Goal: Check status: Check status

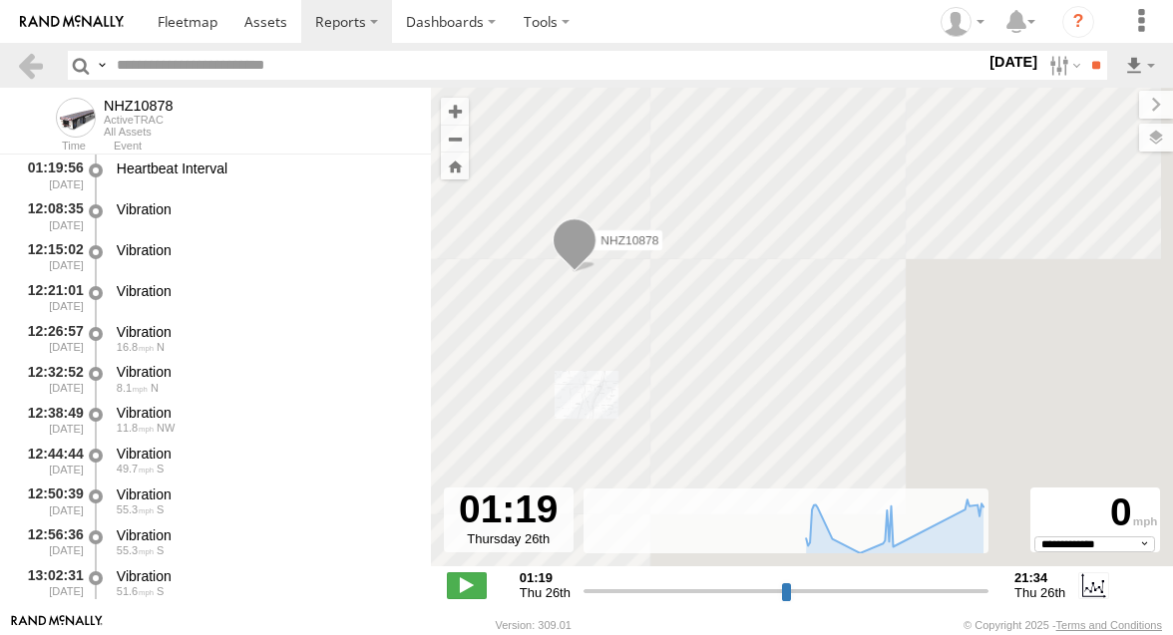
select select "**********"
click at [254, 64] on input "text" at bounding box center [547, 65] width 876 height 29
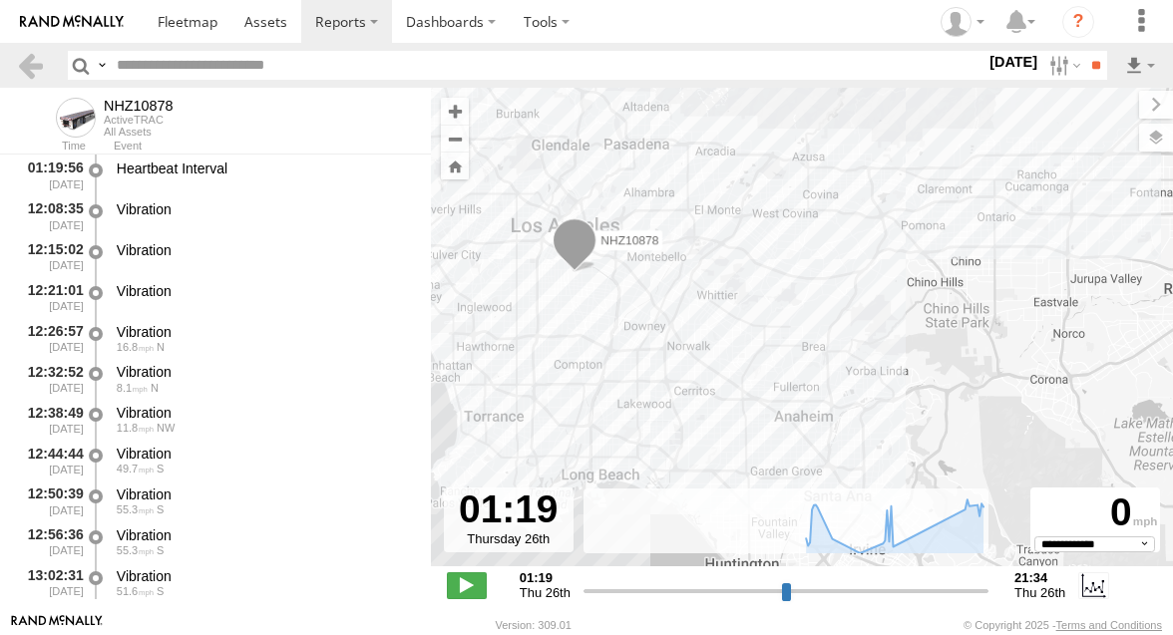
paste input "**********"
type input "**********"
click at [1046, 60] on label at bounding box center [1062, 65] width 43 height 29
click at [0, 0] on label at bounding box center [0, 0] width 0 height 0
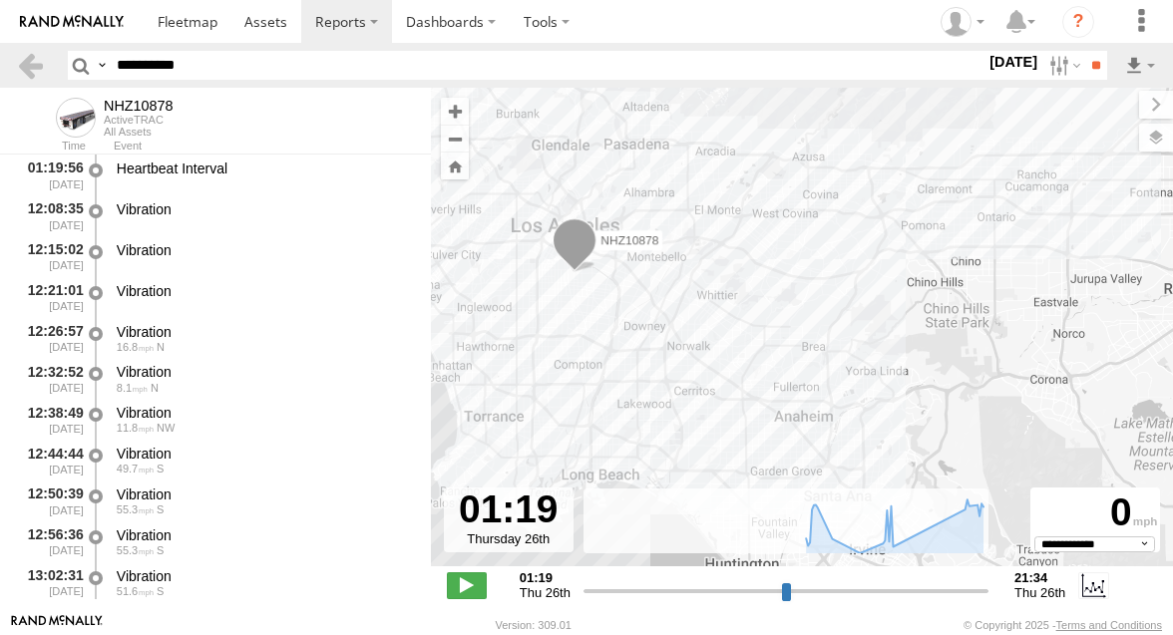
click at [0, 0] on label at bounding box center [0, 0] width 0 height 0
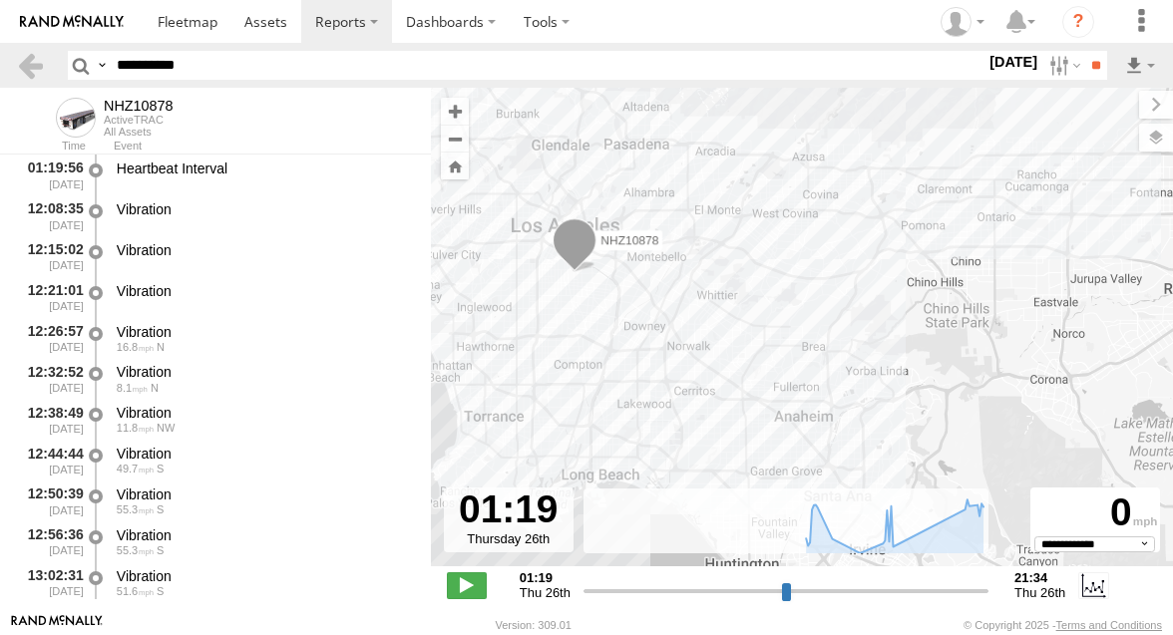
click at [0, 0] on label at bounding box center [0, 0] width 0 height 0
click at [1098, 69] on input "**" at bounding box center [1095, 65] width 23 height 29
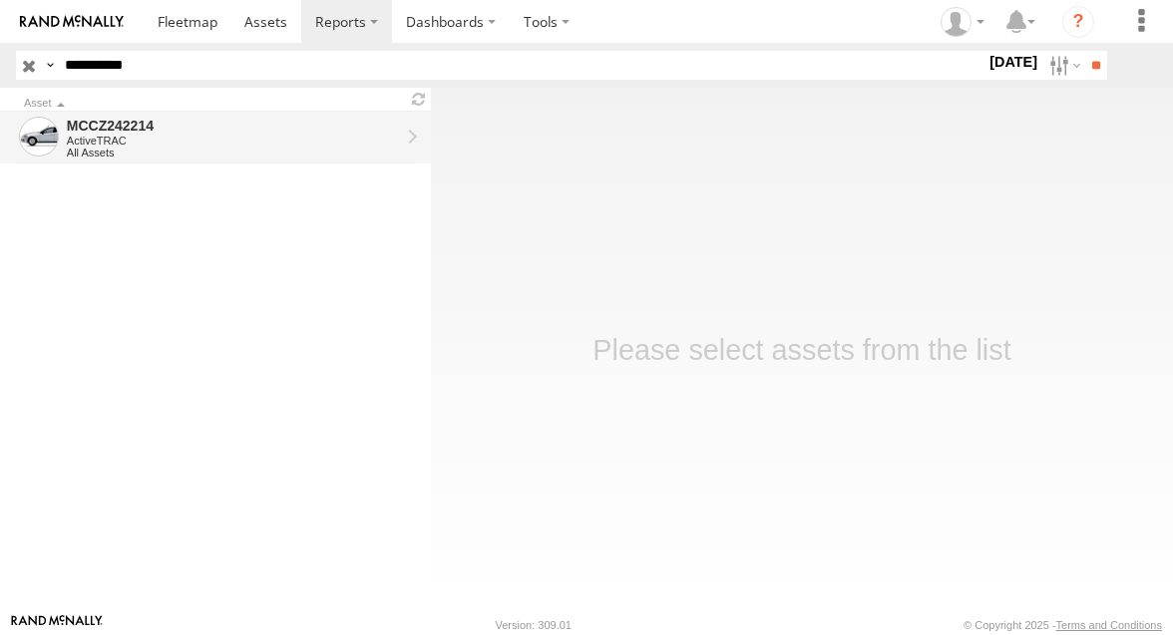
click at [326, 148] on div "All Assets" at bounding box center [233, 153] width 333 height 12
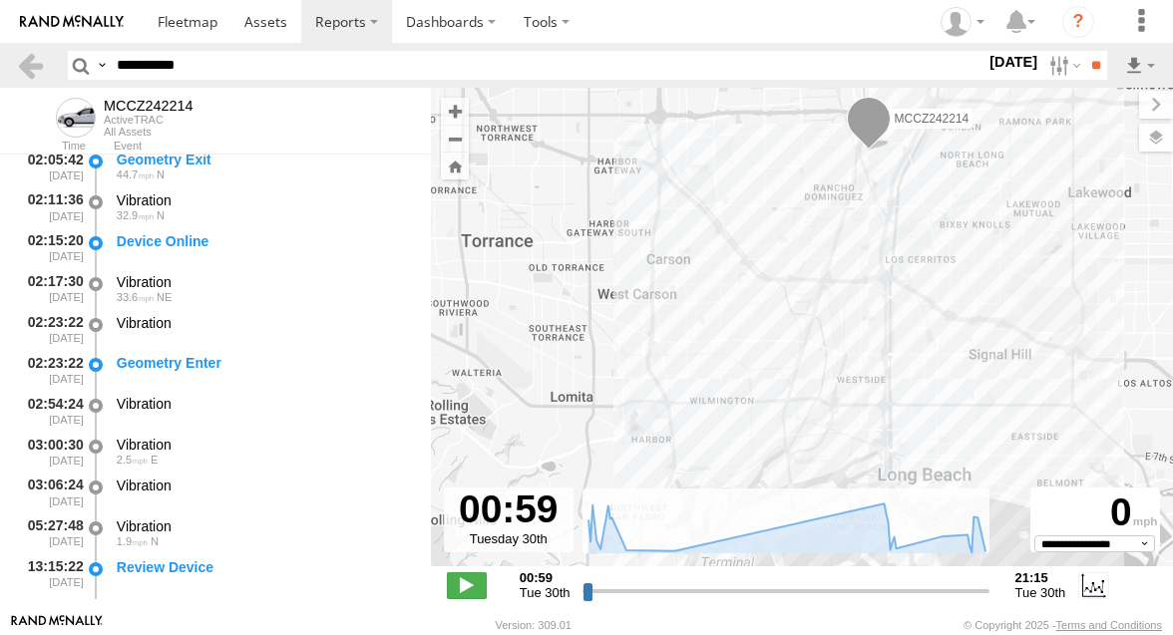
scroll to position [949, 0]
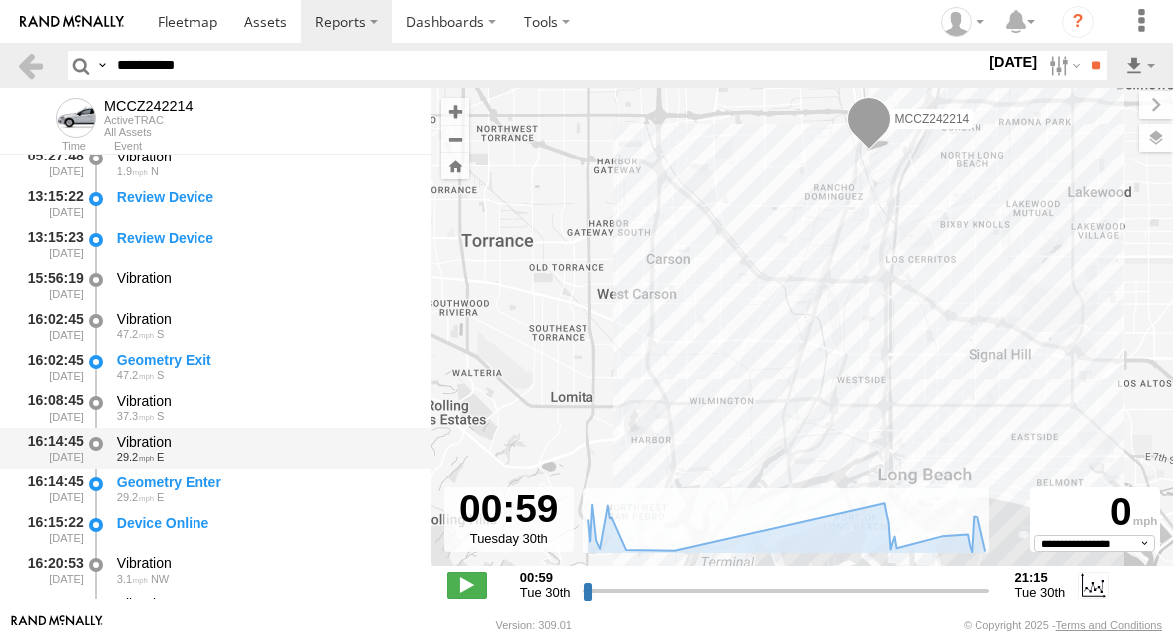
click at [276, 458] on div "29.2 E" at bounding box center [264, 457] width 295 height 12
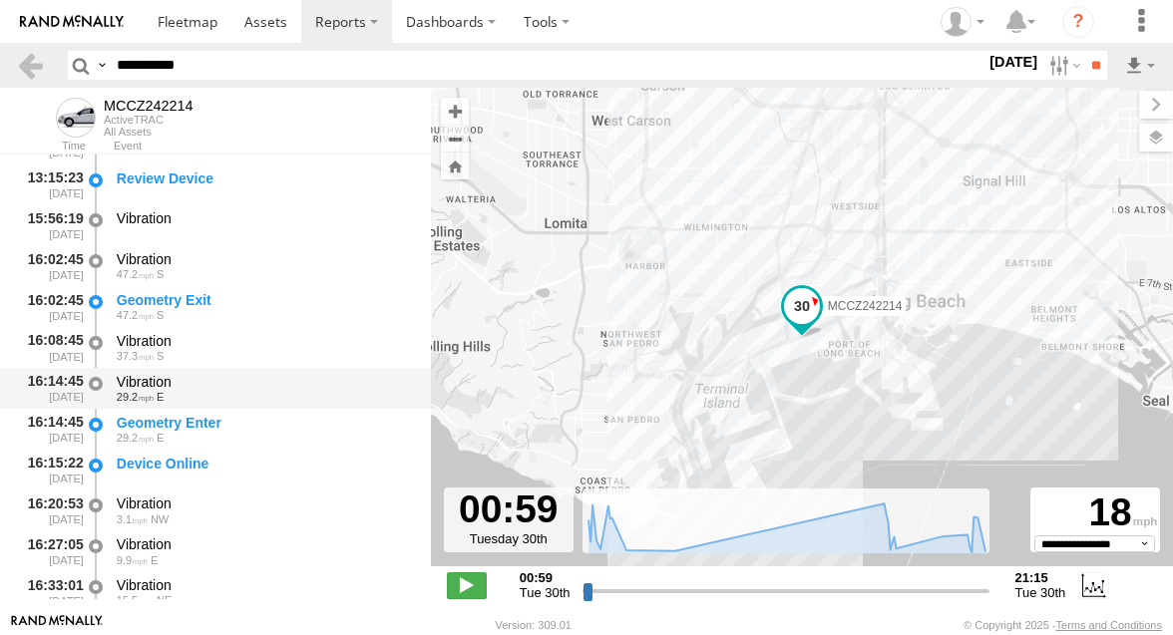
scroll to position [1021, 0]
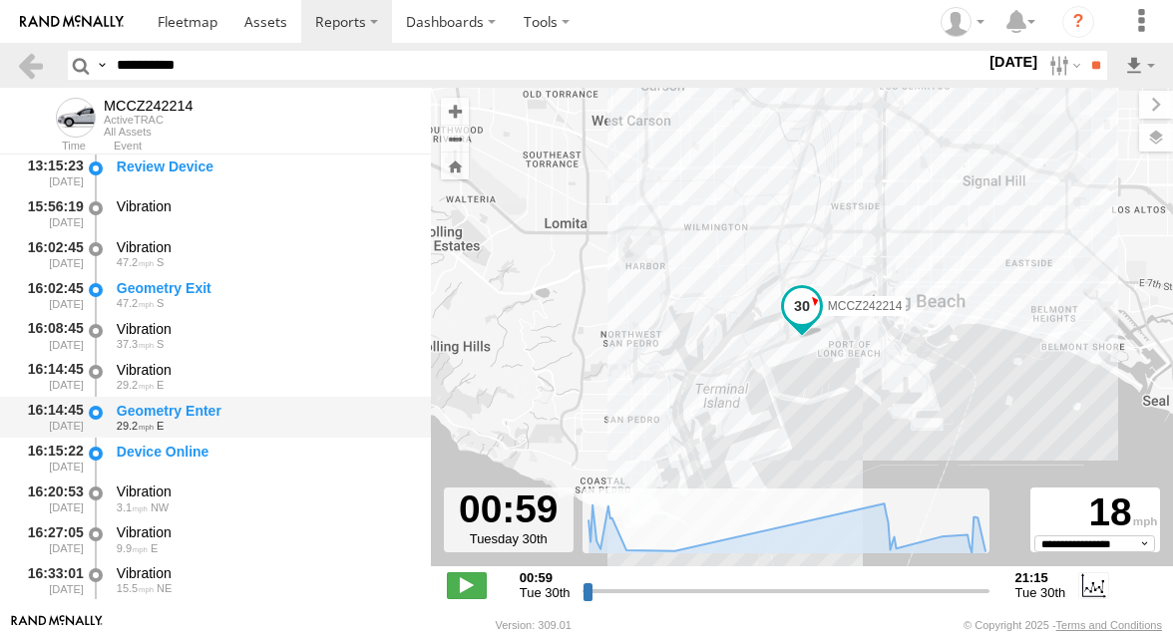
click at [276, 419] on div "Geometry Enter" at bounding box center [264, 411] width 295 height 18
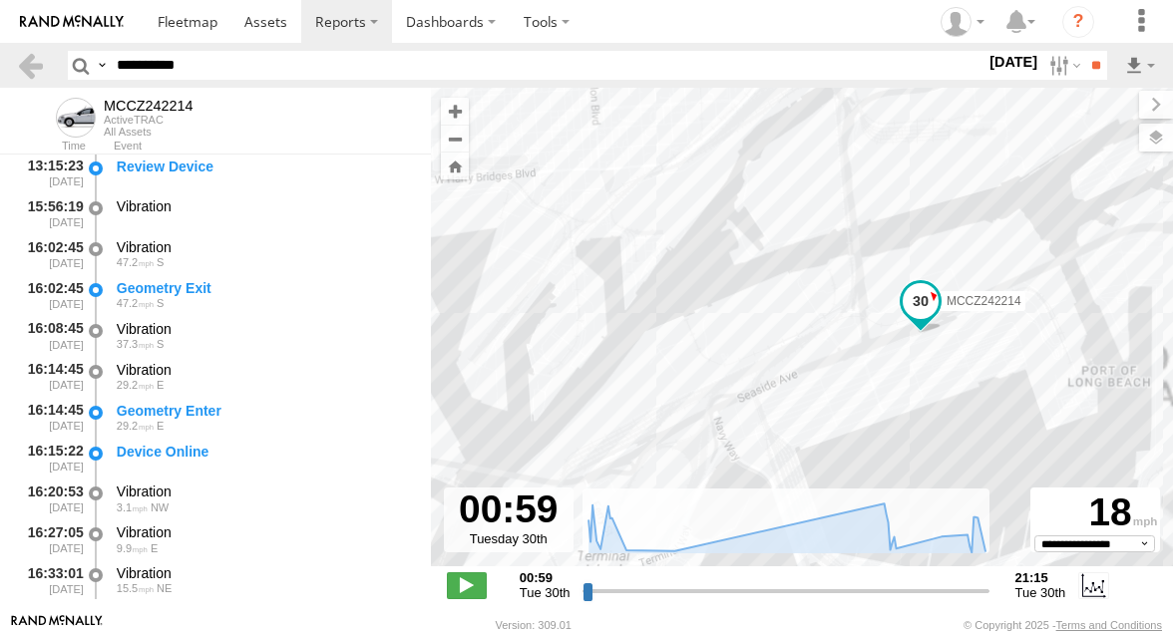
drag, startPoint x: 759, startPoint y: 337, endPoint x: 646, endPoint y: 266, distance: 133.1
click at [646, 266] on div "MCCZ242214" at bounding box center [802, 338] width 742 height 500
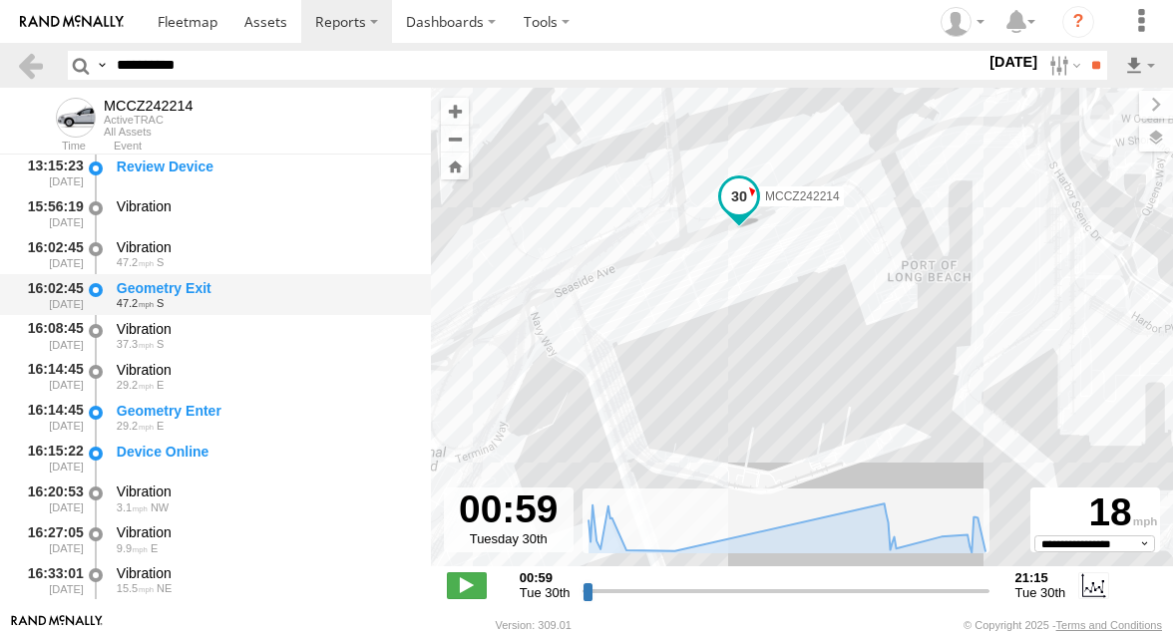
click at [265, 314] on div "16:02:45 09/30/2025 Geometry Exit 47.2 S" at bounding box center [215, 294] width 431 height 41
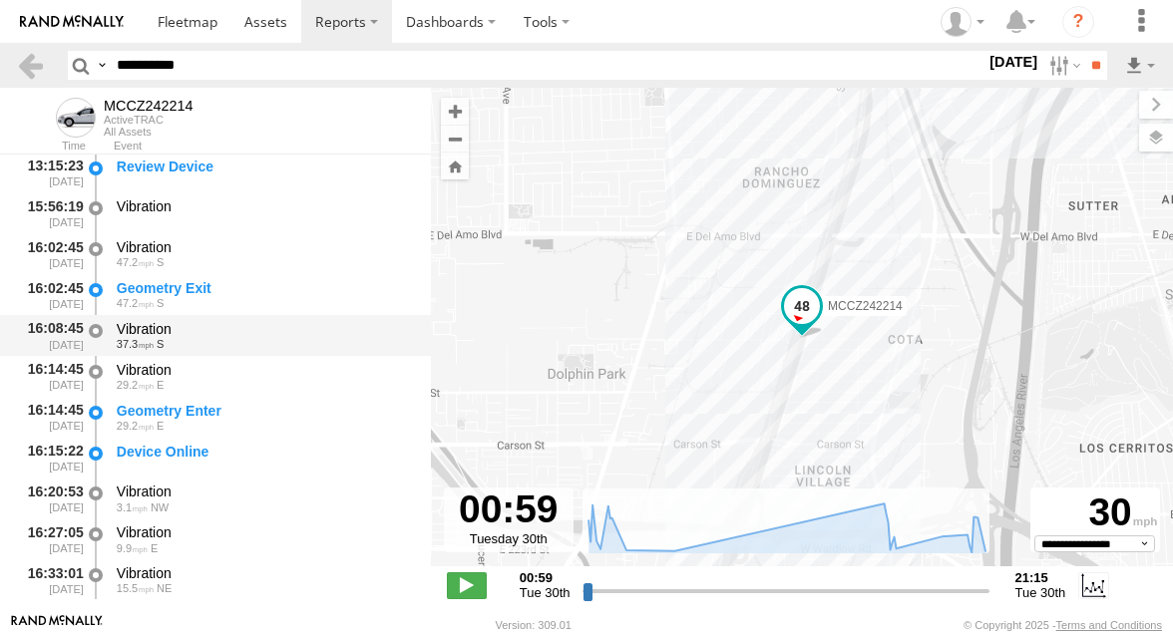
click at [245, 353] on div "Vibration 37.3 S" at bounding box center [264, 335] width 301 height 37
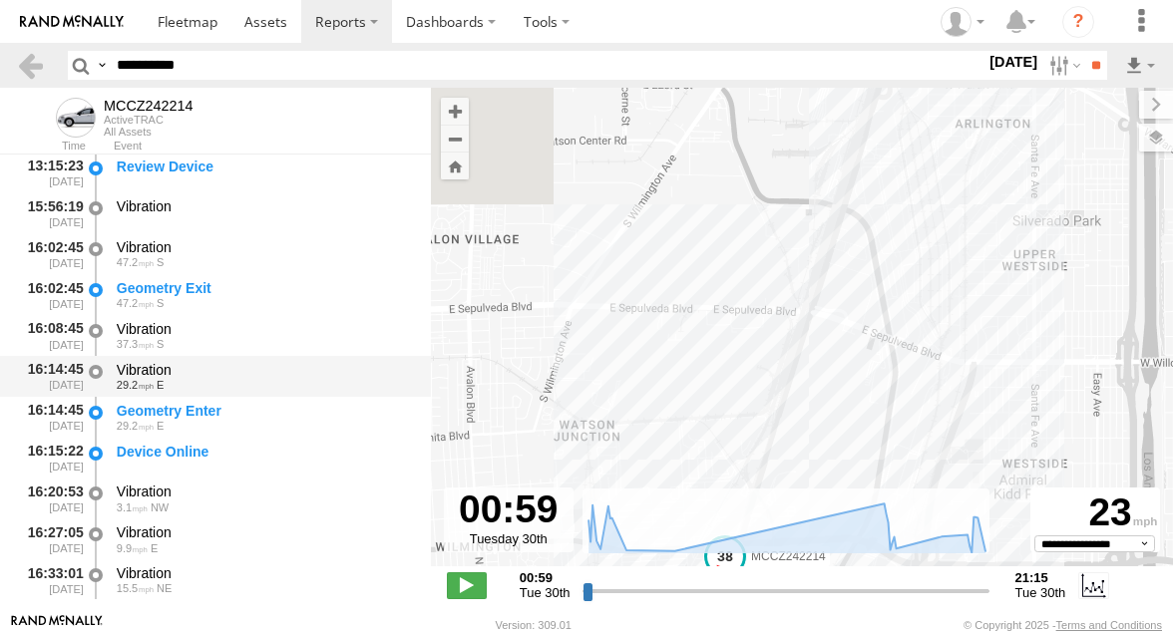
click at [234, 382] on div "29.2 E" at bounding box center [264, 385] width 295 height 12
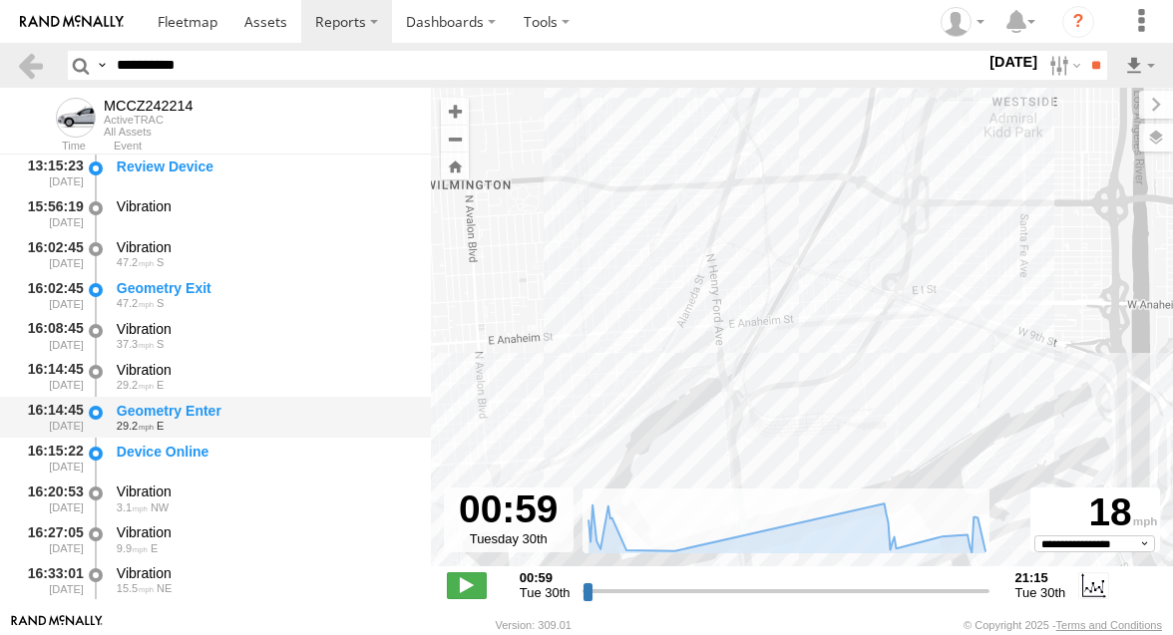
click at [231, 409] on div "Geometry Enter" at bounding box center [264, 411] width 295 height 18
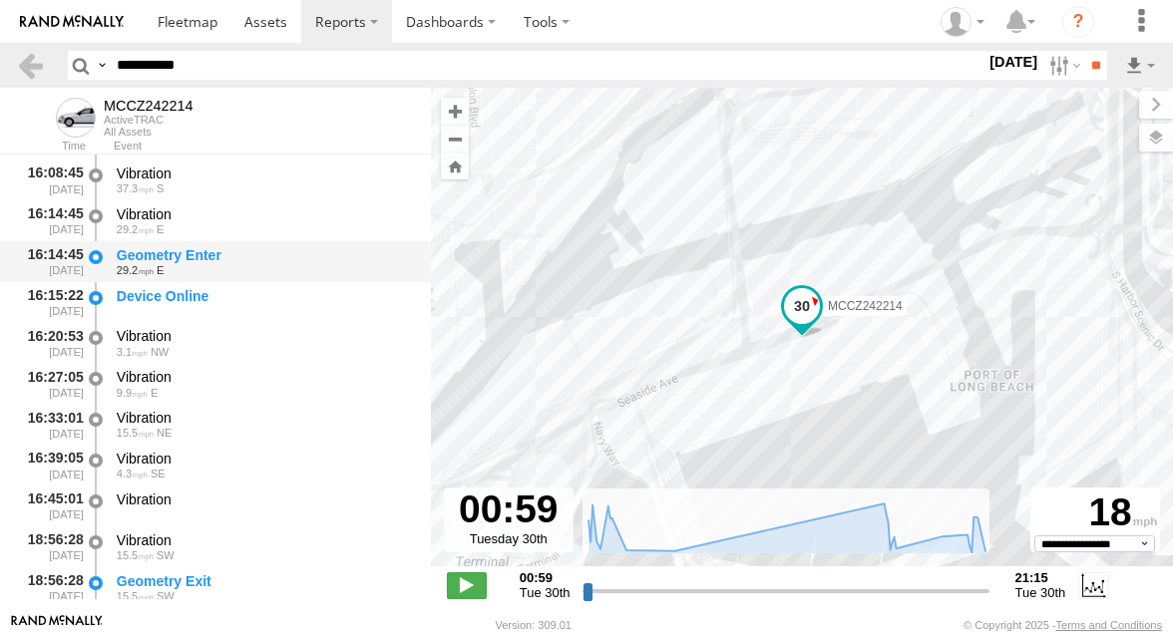
scroll to position [1179, 0]
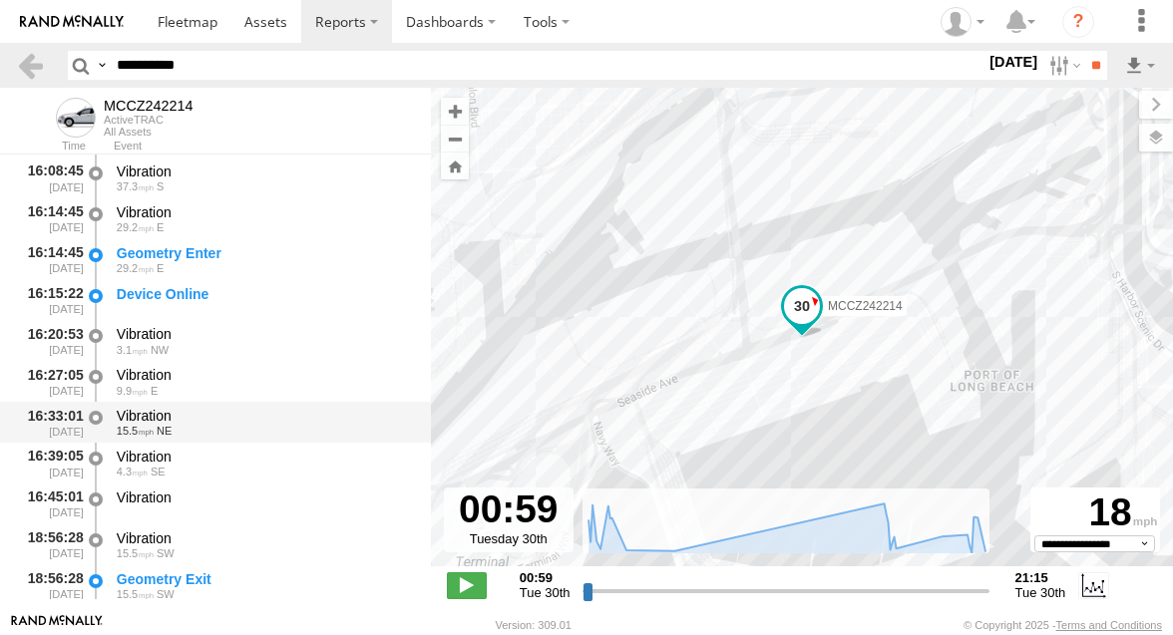
click at [276, 427] on div "Vibration 15.5 NE" at bounding box center [264, 422] width 301 height 37
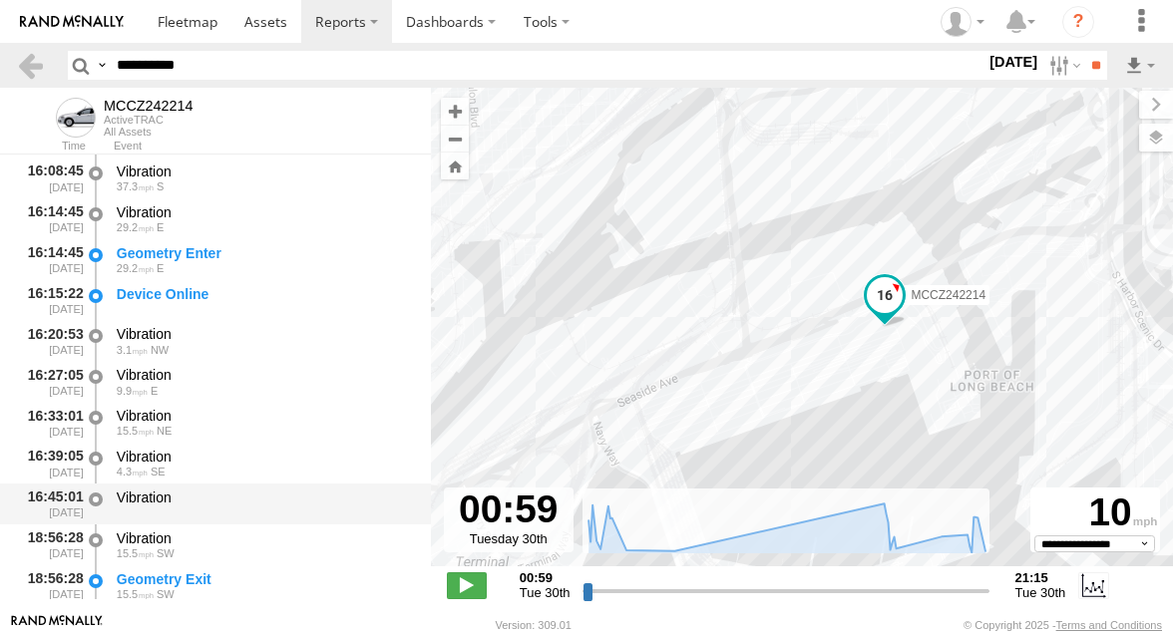
click at [263, 493] on div "Vibration" at bounding box center [264, 498] width 295 height 18
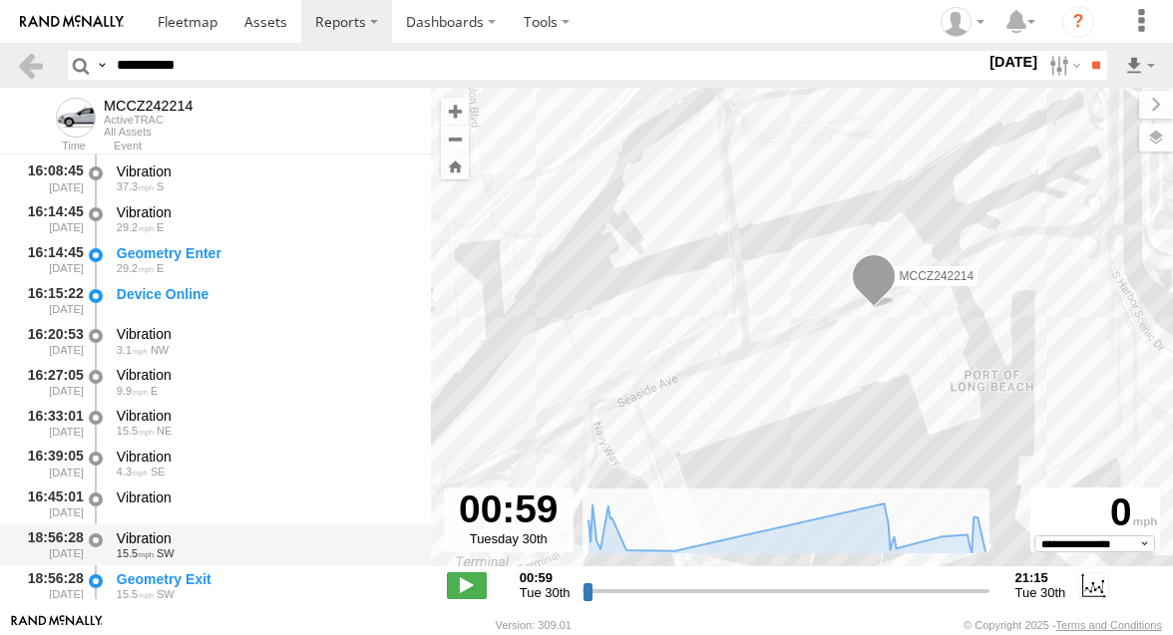
click at [247, 538] on div "Vibration" at bounding box center [264, 538] width 295 height 18
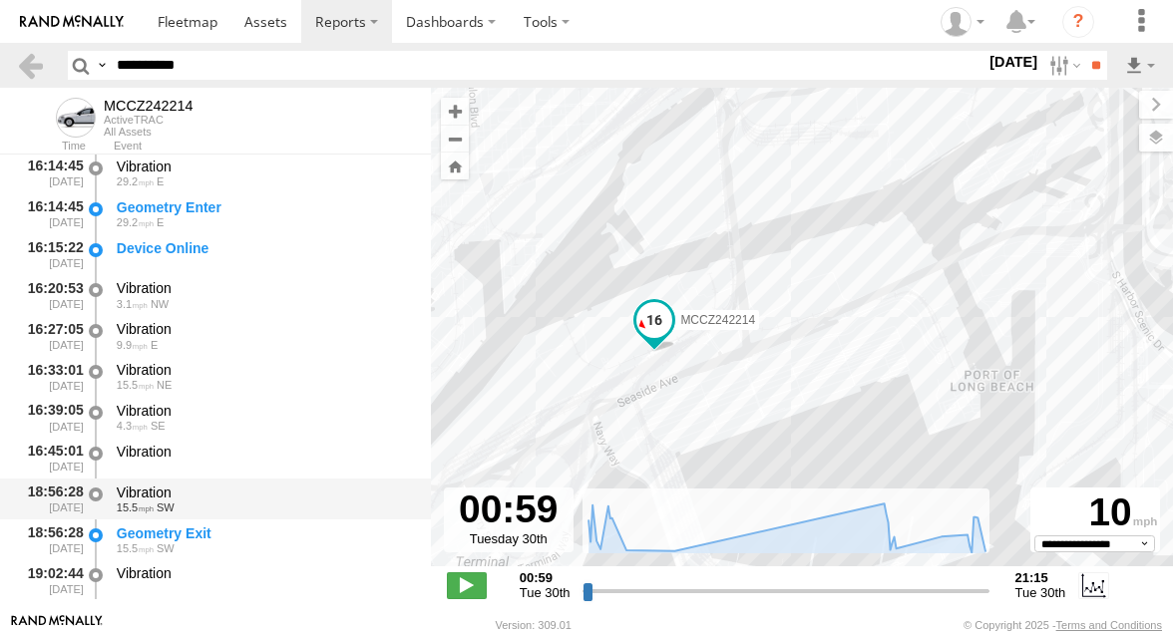
scroll to position [1242, 0]
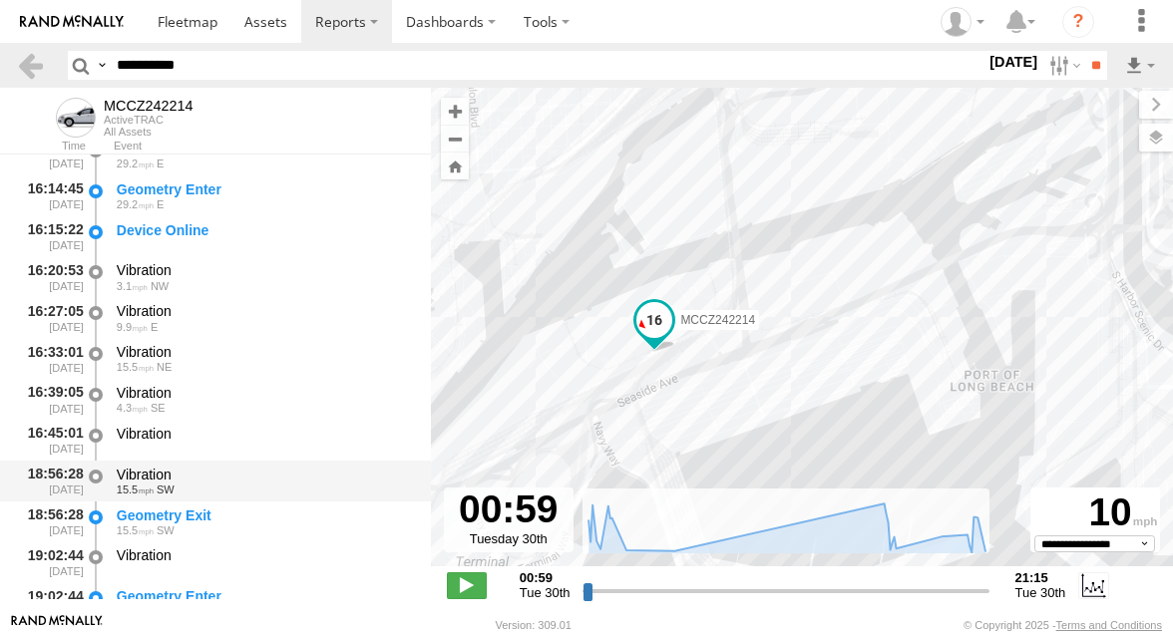
click at [261, 469] on div "Vibration" at bounding box center [264, 475] width 295 height 18
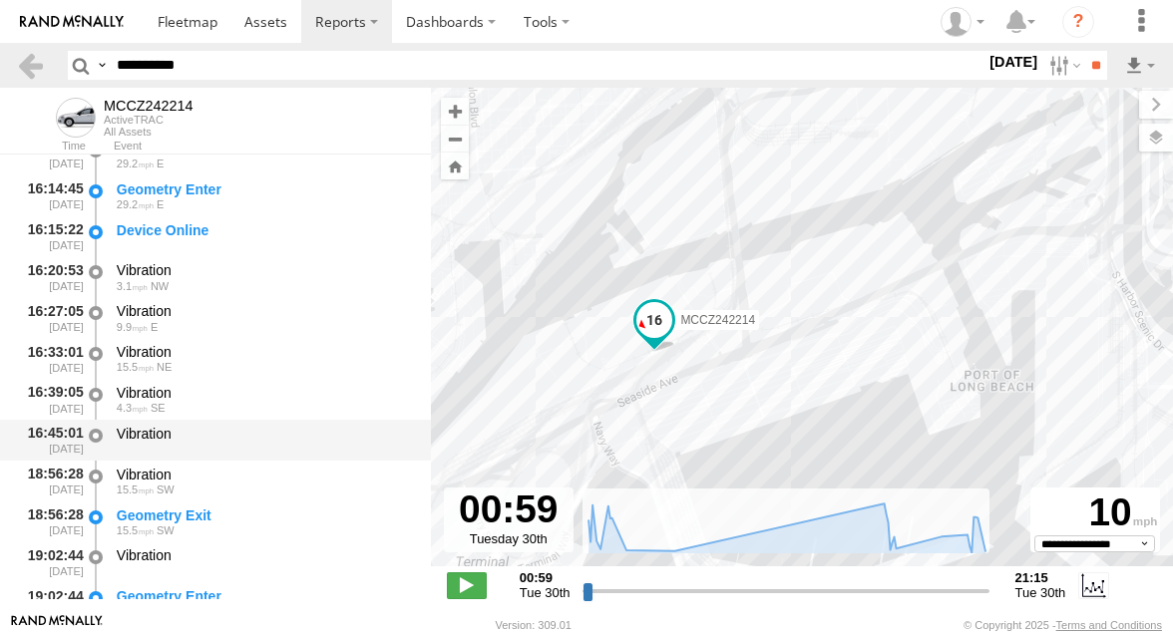
click at [261, 434] on div "Vibration" at bounding box center [264, 434] width 295 height 18
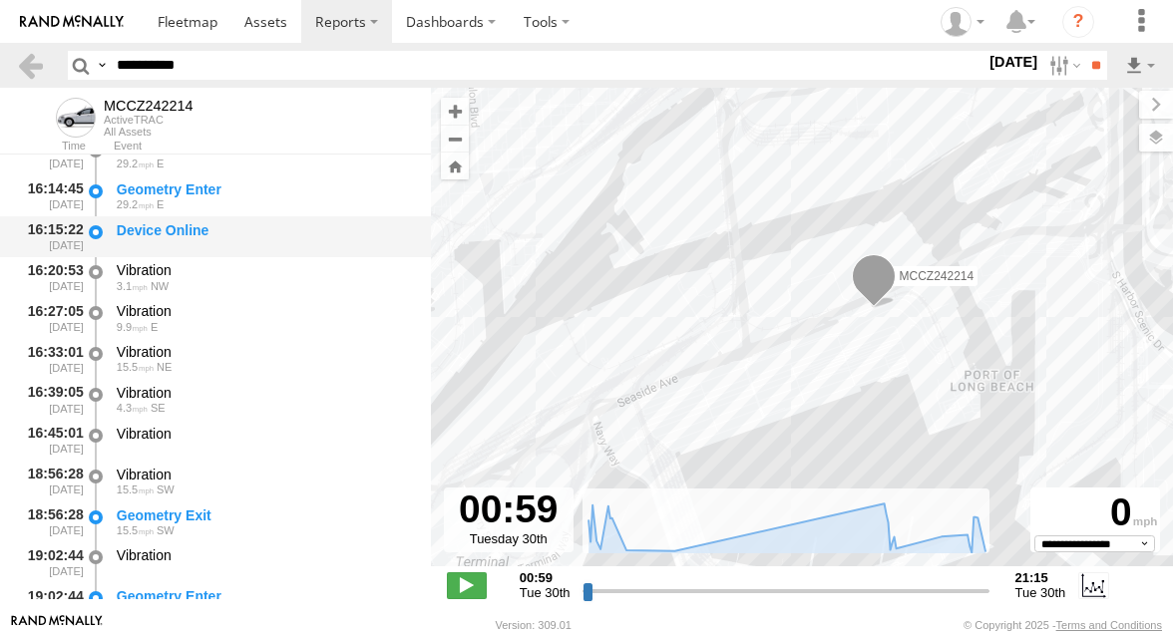
click at [269, 235] on div "Device Online" at bounding box center [264, 230] width 295 height 18
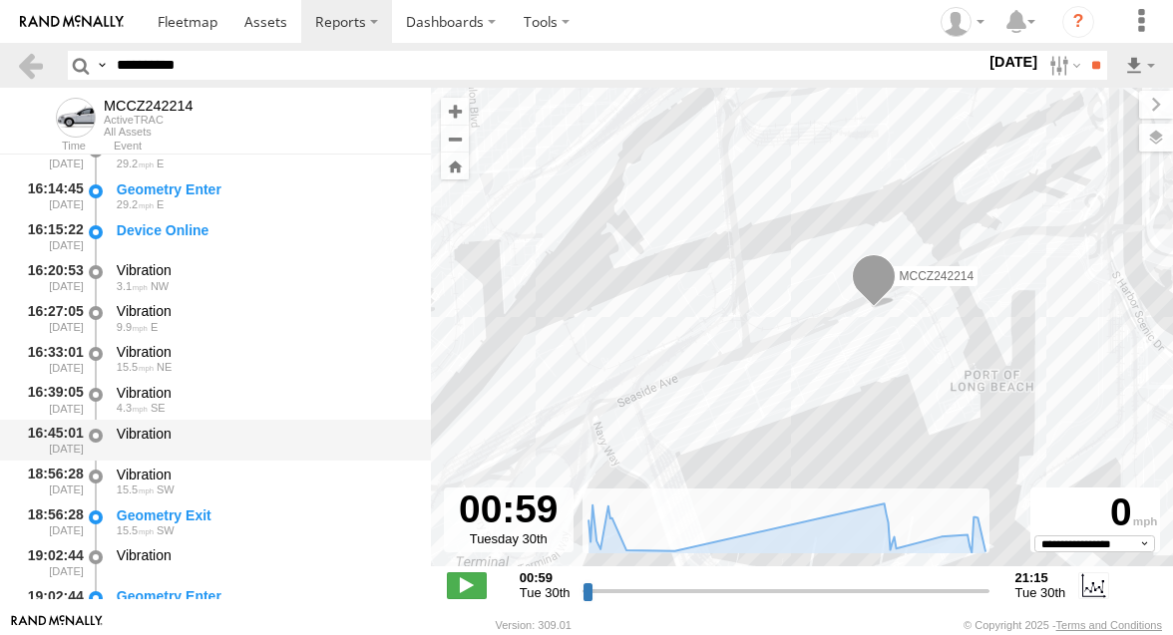
click at [236, 427] on div "Vibration" at bounding box center [264, 434] width 295 height 18
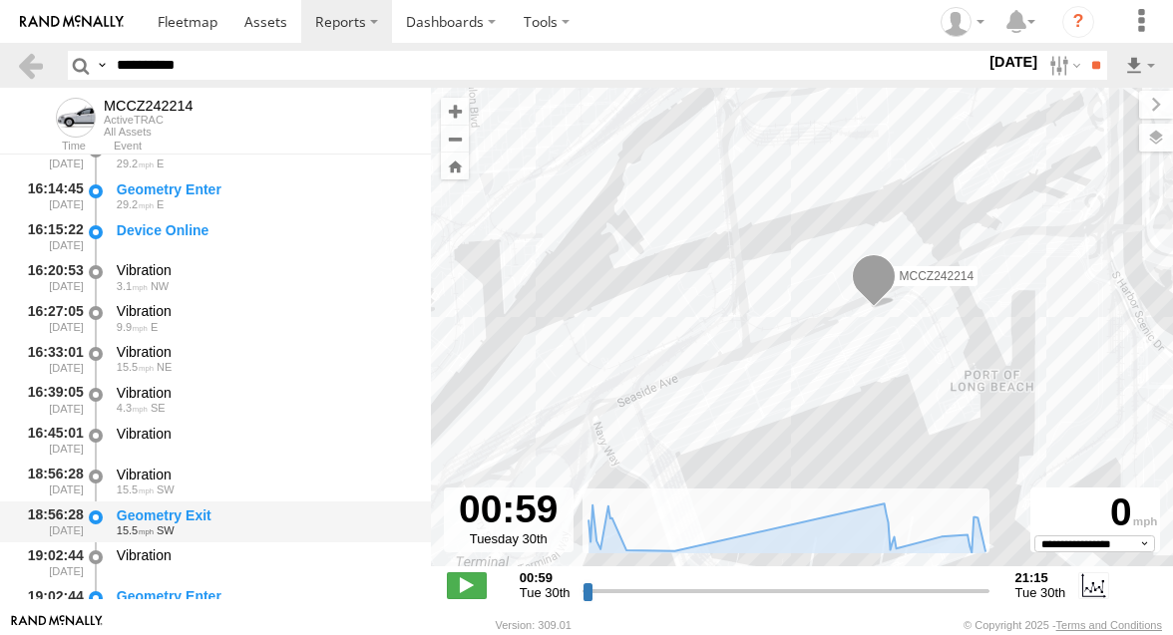
click at [224, 510] on div "Geometry Exit" at bounding box center [264, 516] width 295 height 18
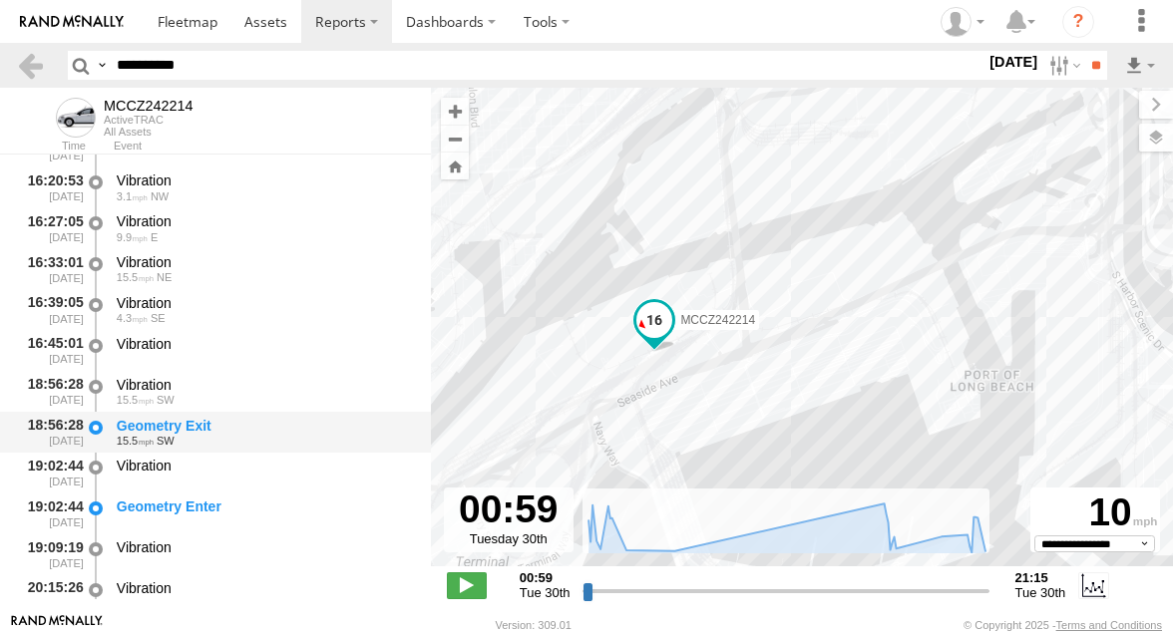
scroll to position [1333, 0]
click at [224, 510] on div "Geometry Enter" at bounding box center [264, 506] width 295 height 18
click at [230, 426] on div "Geometry Exit" at bounding box center [264, 425] width 295 height 18
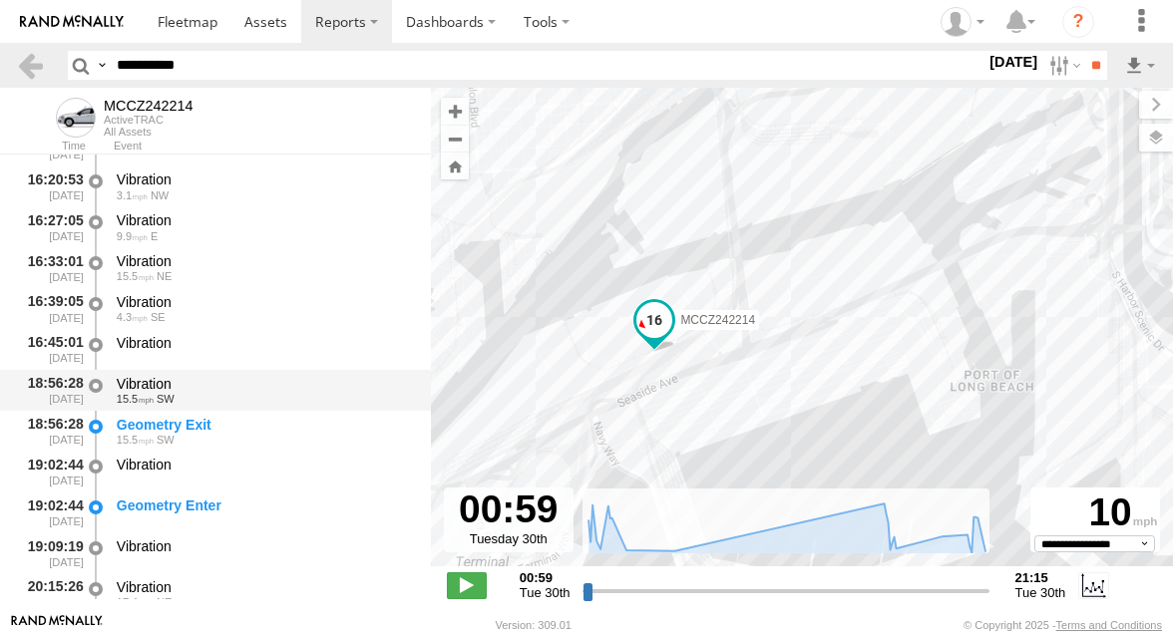
click at [236, 394] on div "15.5 SW" at bounding box center [264, 399] width 295 height 12
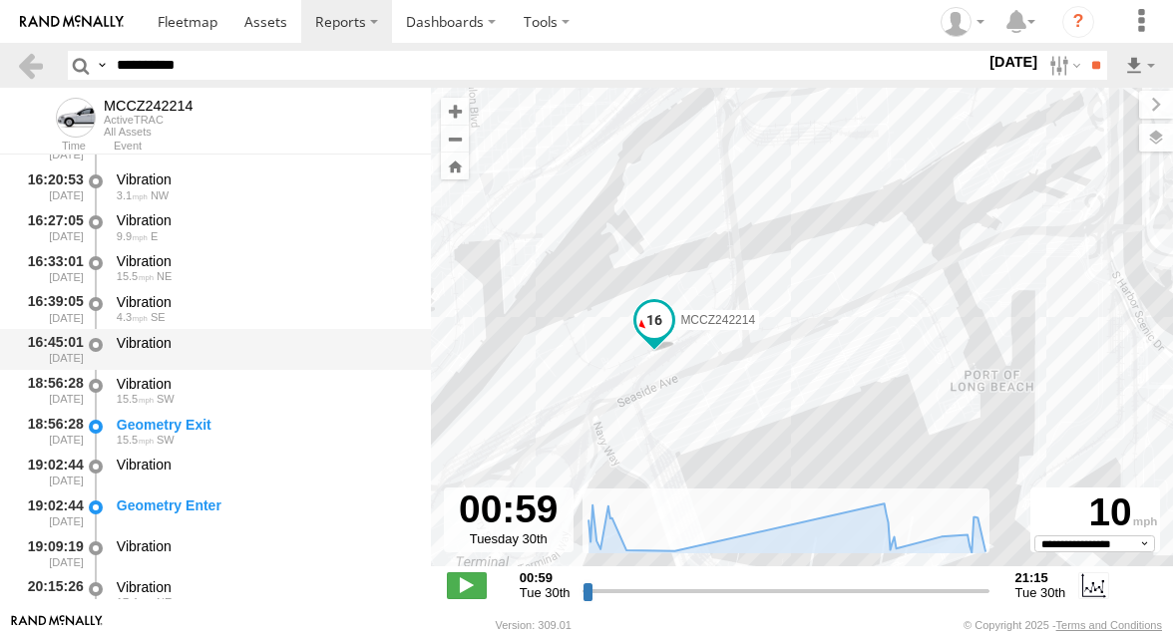
click at [246, 357] on div "Vibration" at bounding box center [264, 349] width 301 height 37
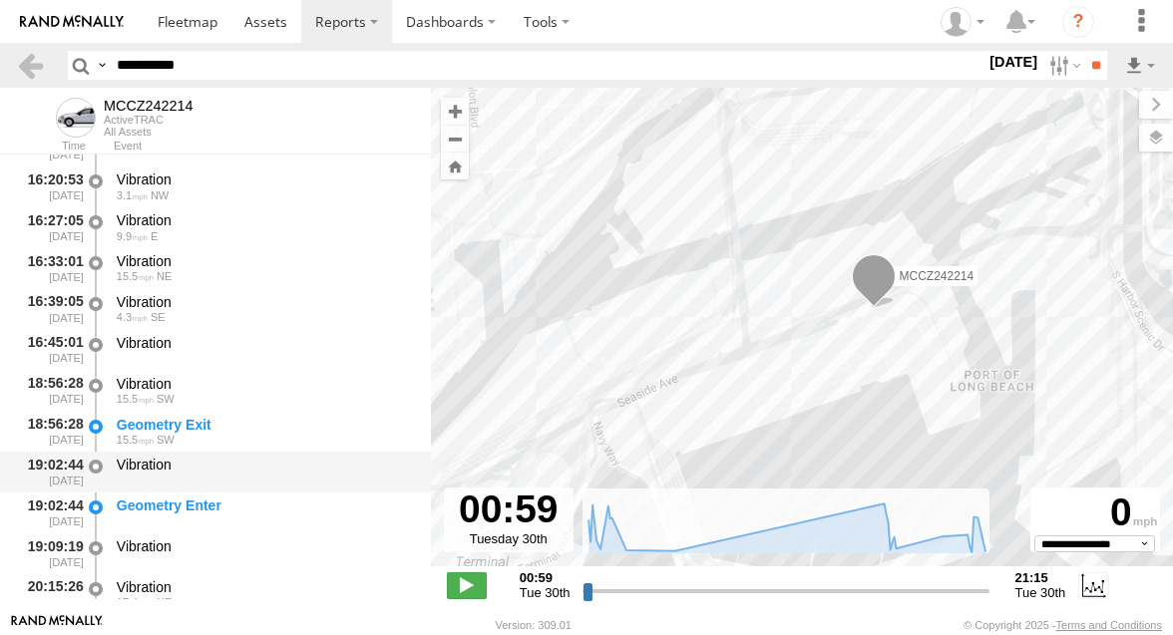
click at [246, 472] on div "Vibration" at bounding box center [264, 465] width 295 height 18
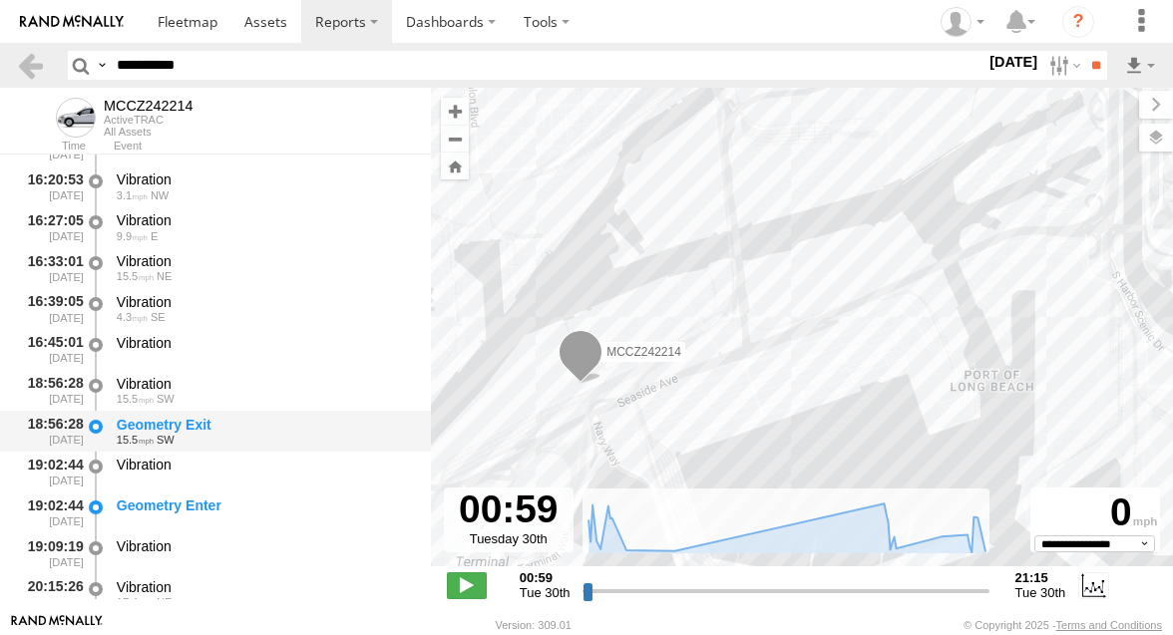
click at [251, 438] on div "15.5 SW" at bounding box center [264, 440] width 295 height 12
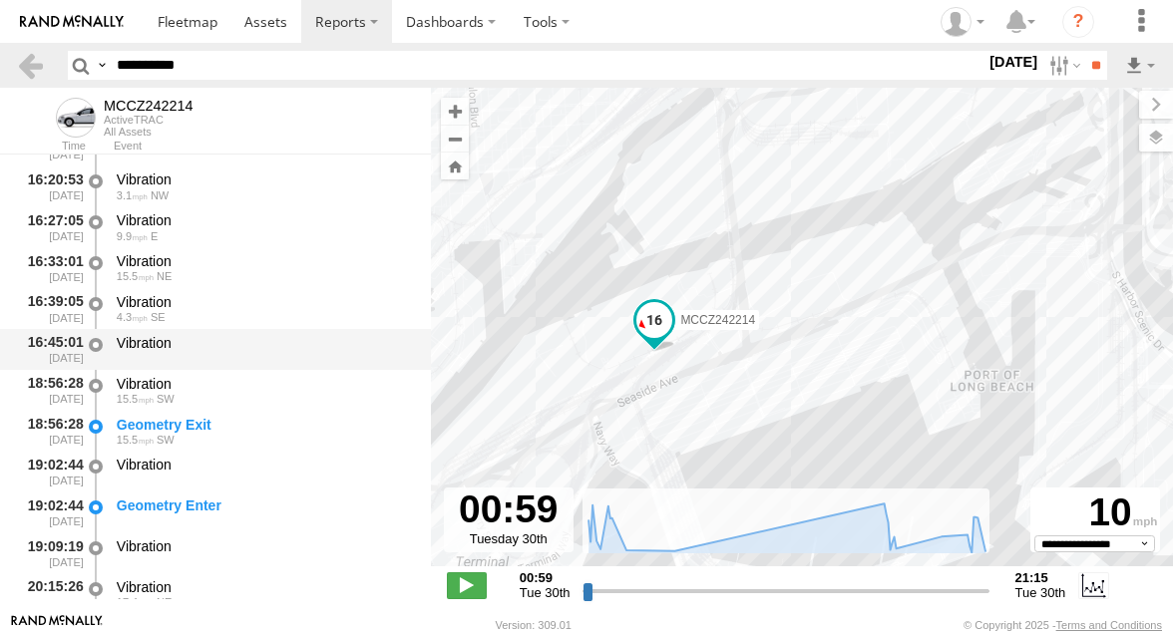
click at [251, 368] on div "Vibration" at bounding box center [264, 349] width 301 height 37
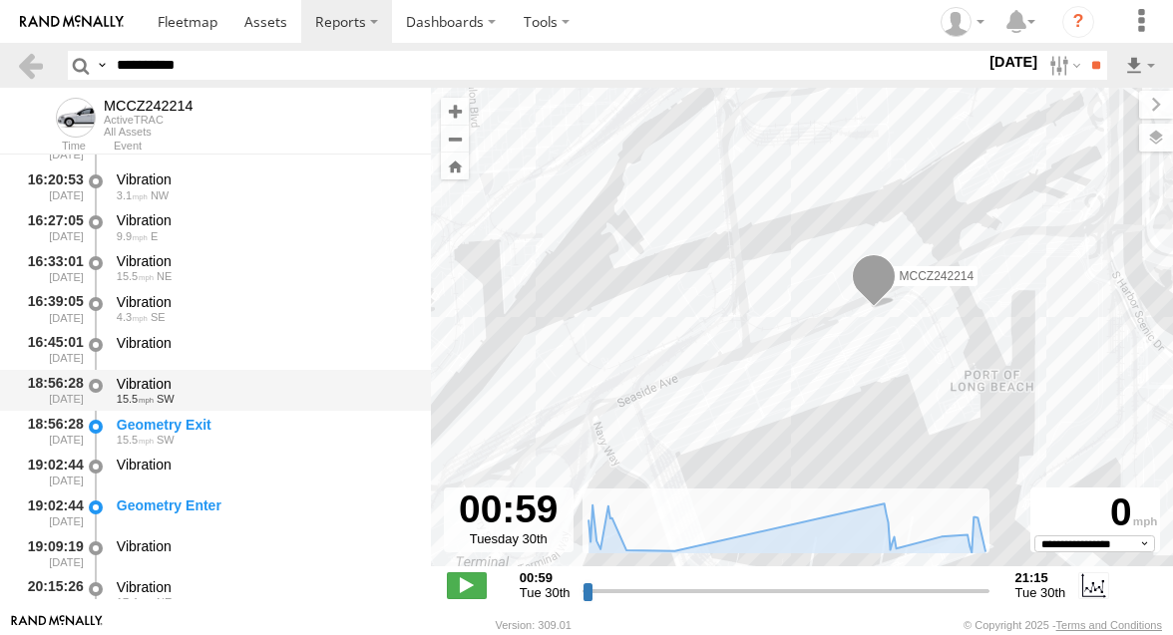
click at [249, 393] on div "Vibration" at bounding box center [264, 384] width 295 height 18
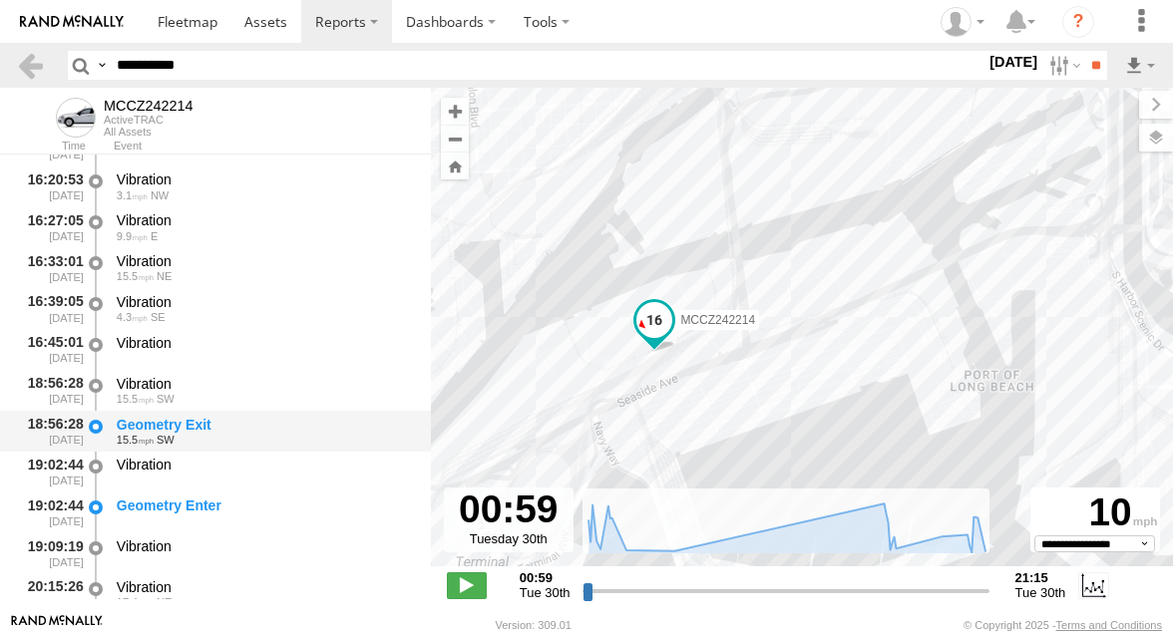
click at [171, 416] on div "Geometry Exit 15.5 SW" at bounding box center [264, 431] width 301 height 37
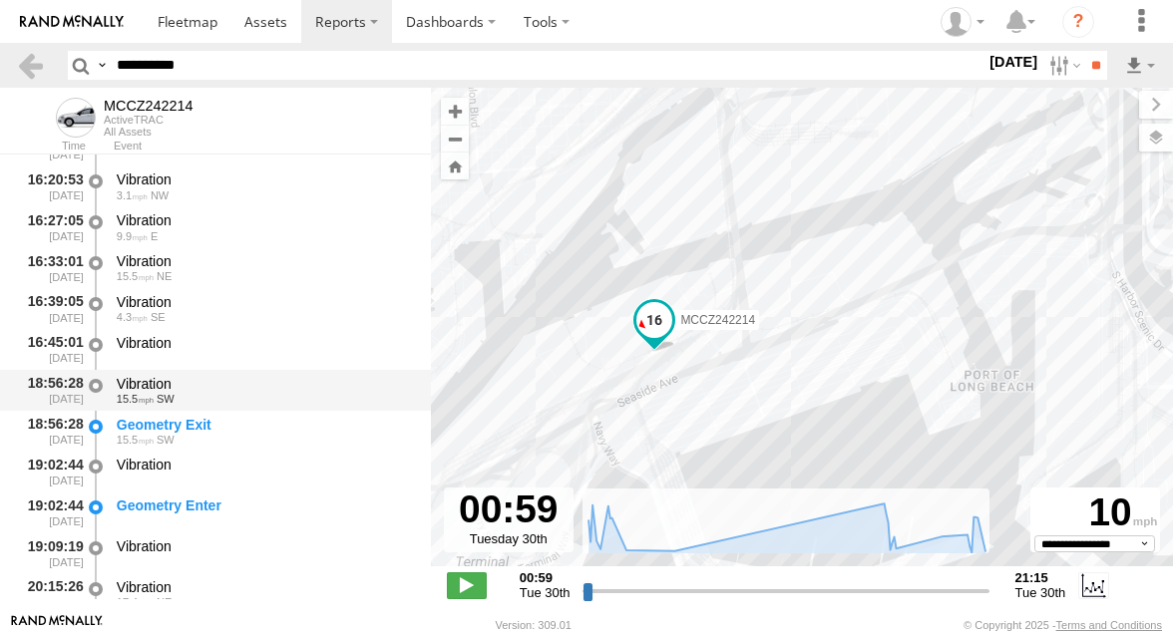
click at [193, 393] on div "Vibration" at bounding box center [264, 384] width 295 height 18
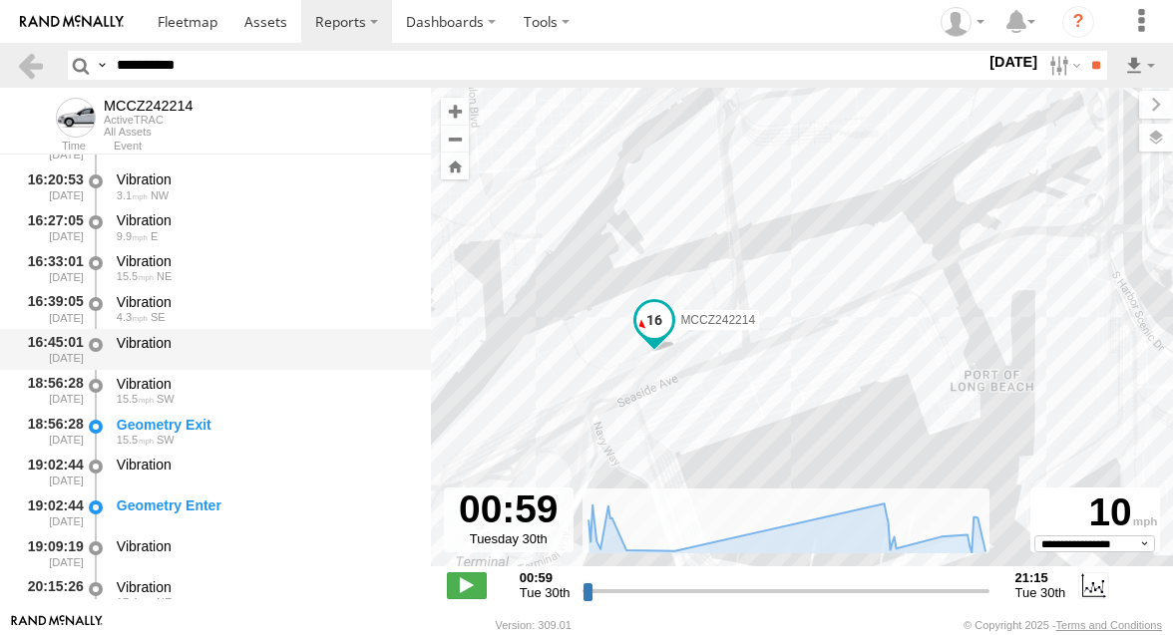
click at [206, 354] on div "Vibration" at bounding box center [264, 349] width 301 height 37
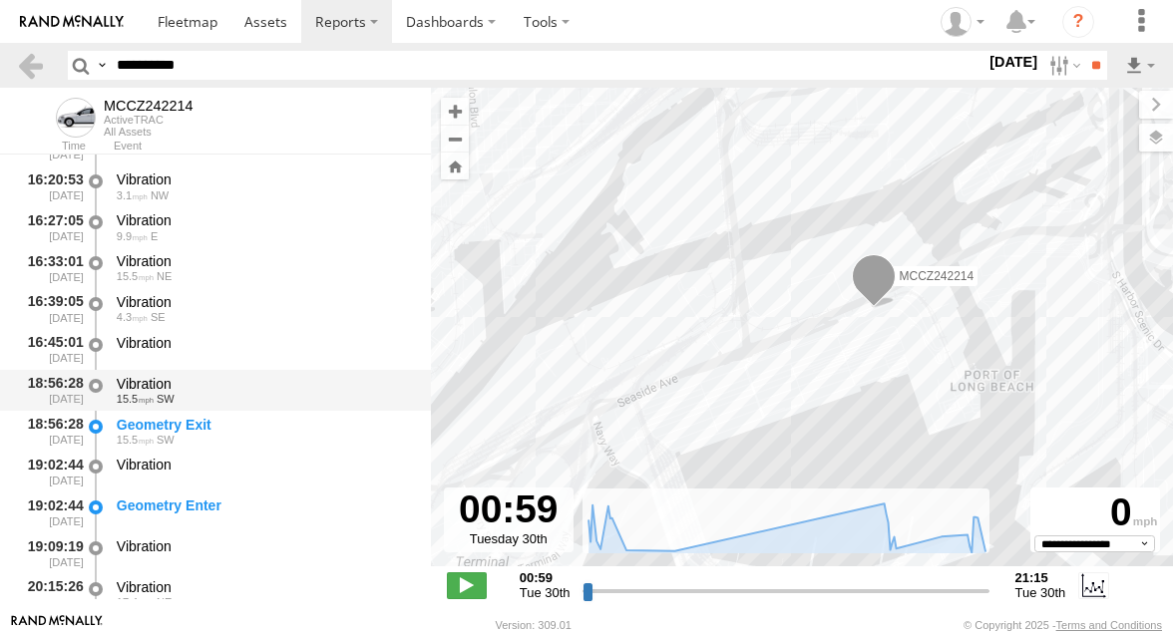
click at [201, 387] on div "Vibration" at bounding box center [264, 384] width 295 height 18
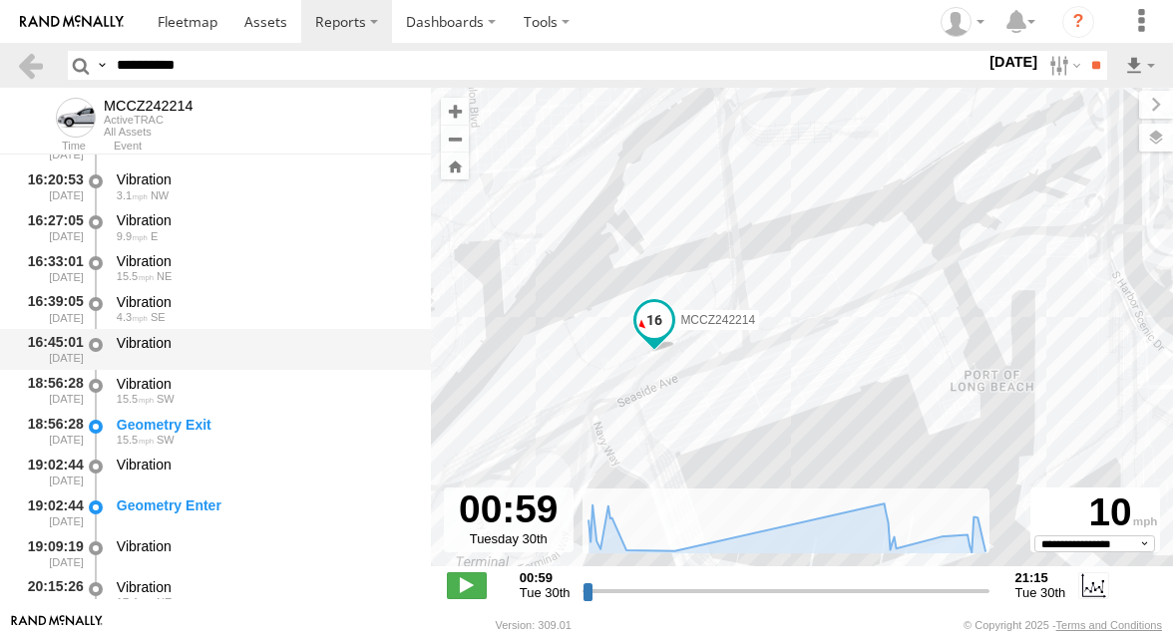
click at [211, 366] on div "Vibration" at bounding box center [264, 349] width 301 height 37
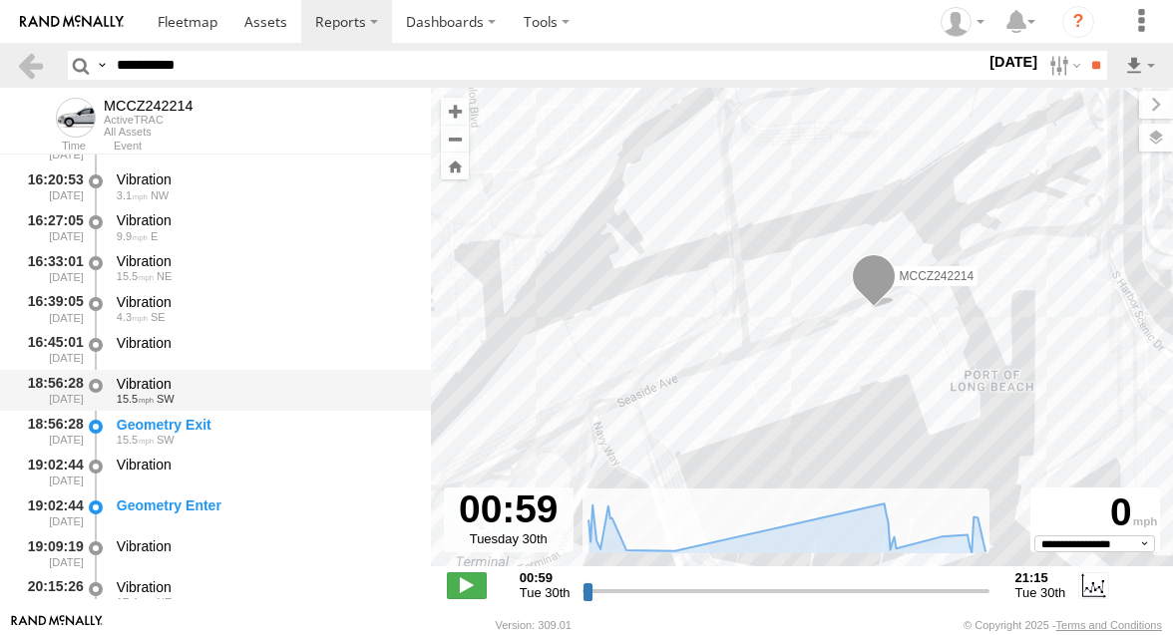
click at [210, 393] on div "Vibration" at bounding box center [264, 384] width 295 height 18
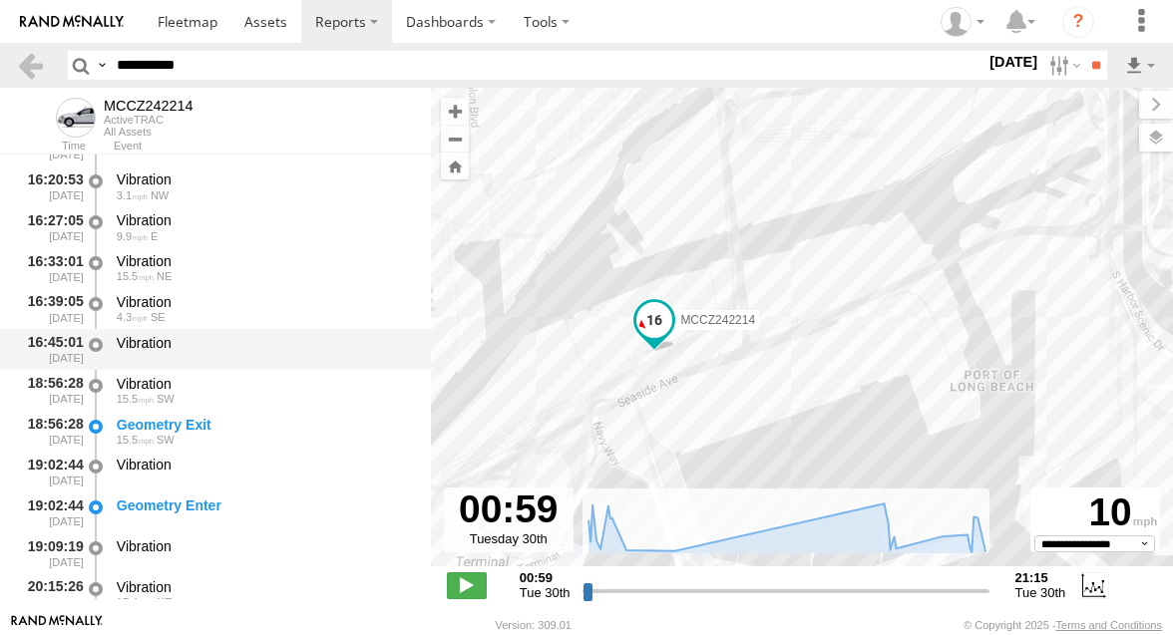
click at [222, 356] on div "Vibration" at bounding box center [264, 349] width 301 height 37
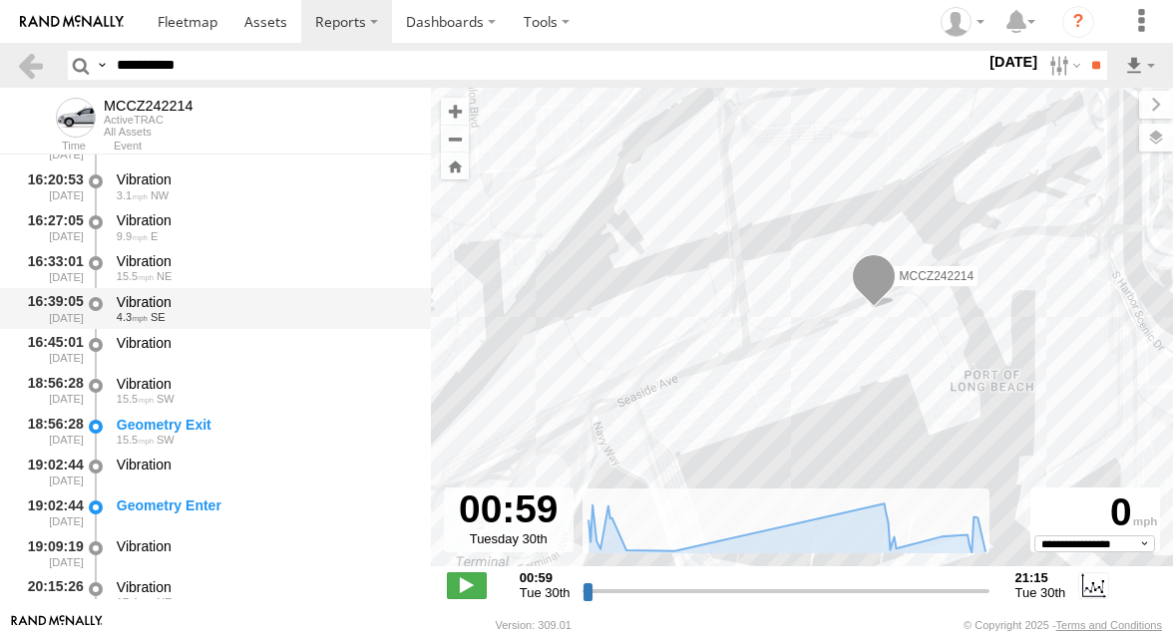
click at [248, 327] on div "Vibration 4.3 SE" at bounding box center [264, 308] width 301 height 37
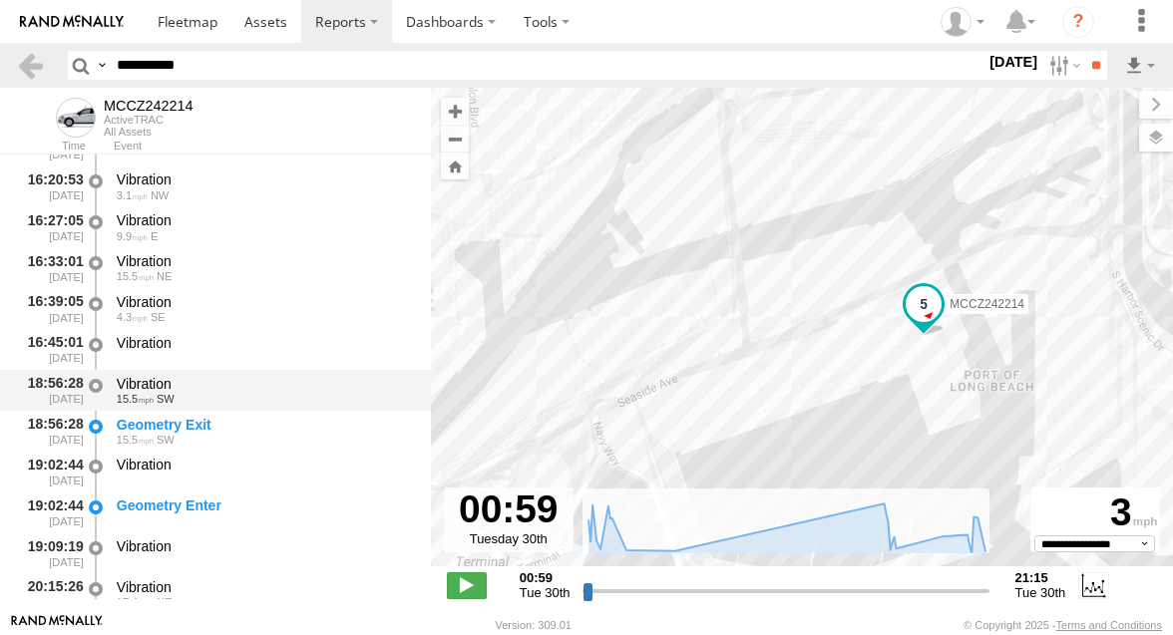
click at [236, 386] on div "Vibration" at bounding box center [264, 384] width 295 height 18
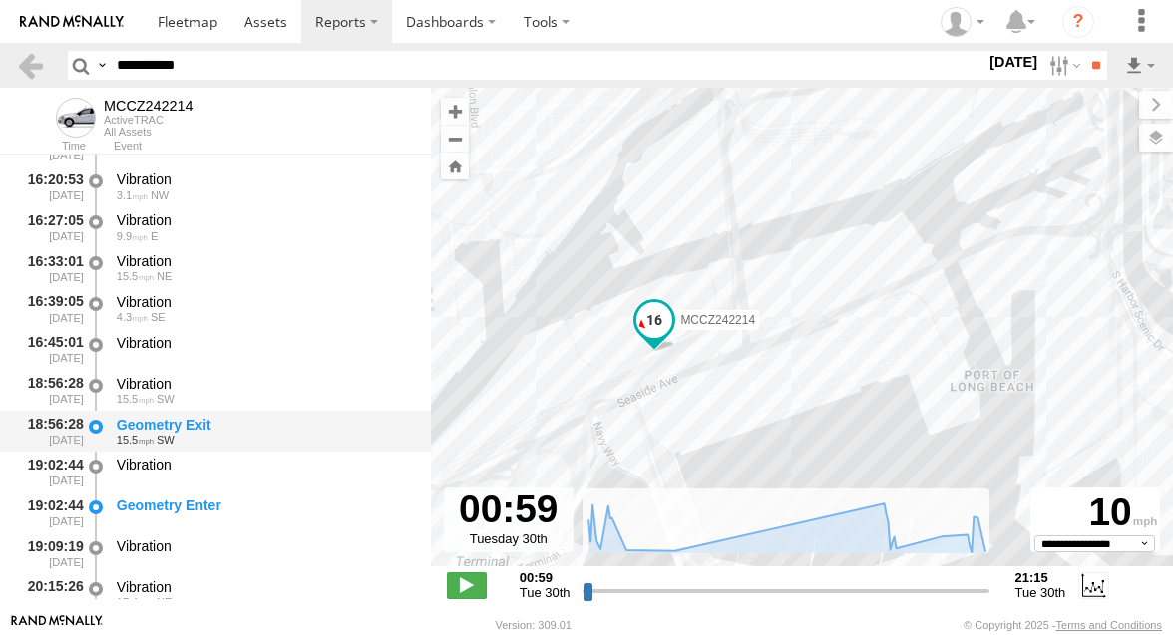
click at [231, 429] on div "Geometry Exit" at bounding box center [264, 425] width 295 height 18
click at [251, 415] on div "Geometry Exit 15.5 SW" at bounding box center [264, 431] width 301 height 37
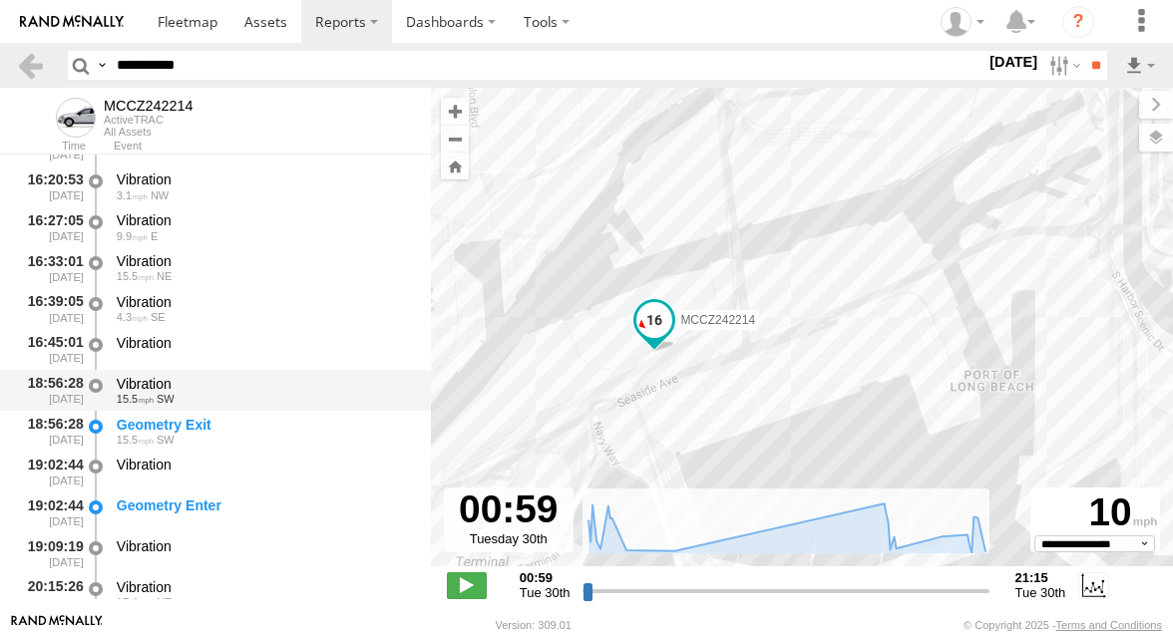
click at [256, 383] on div "Vibration" at bounding box center [264, 384] width 295 height 18
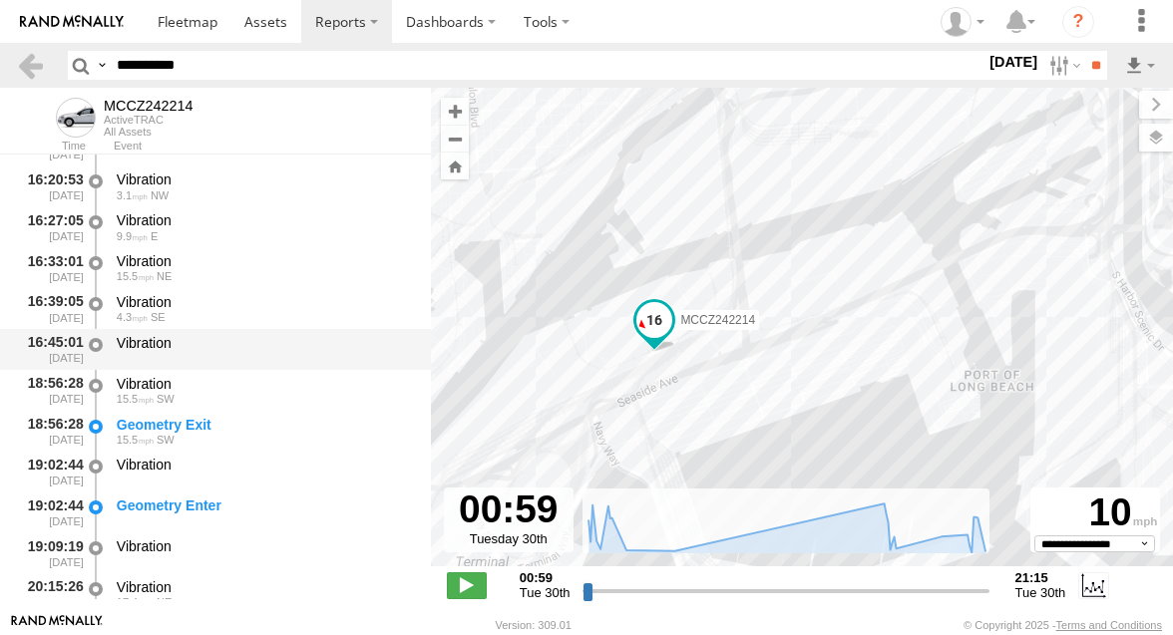
click at [273, 338] on div "Vibration" at bounding box center [264, 343] width 295 height 18
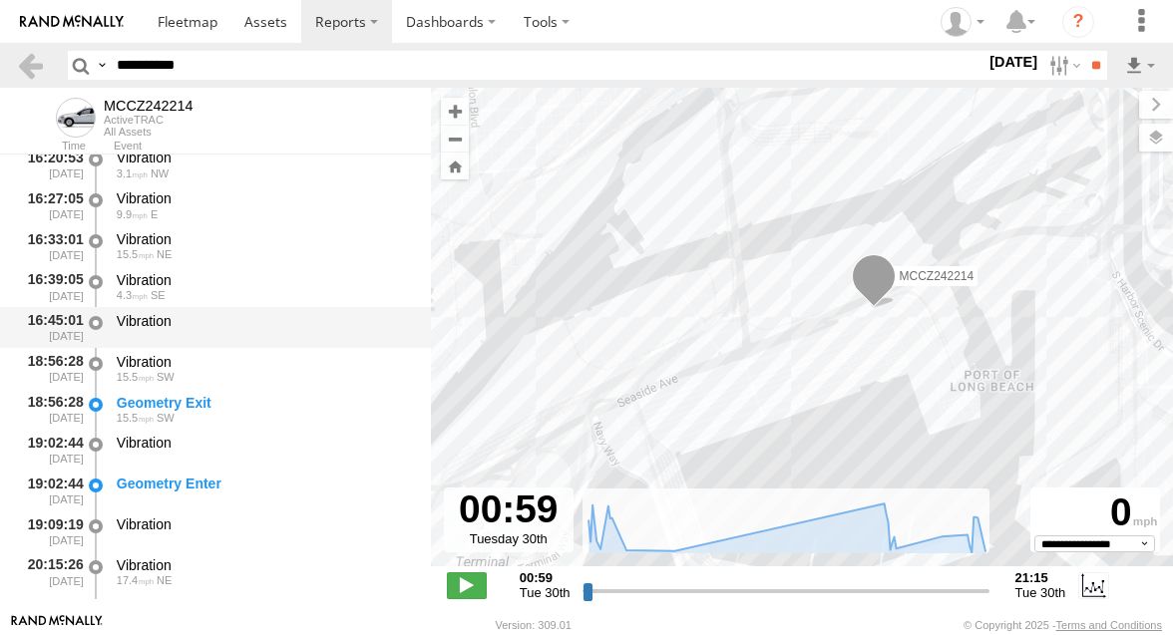
scroll to position [1364, 0]
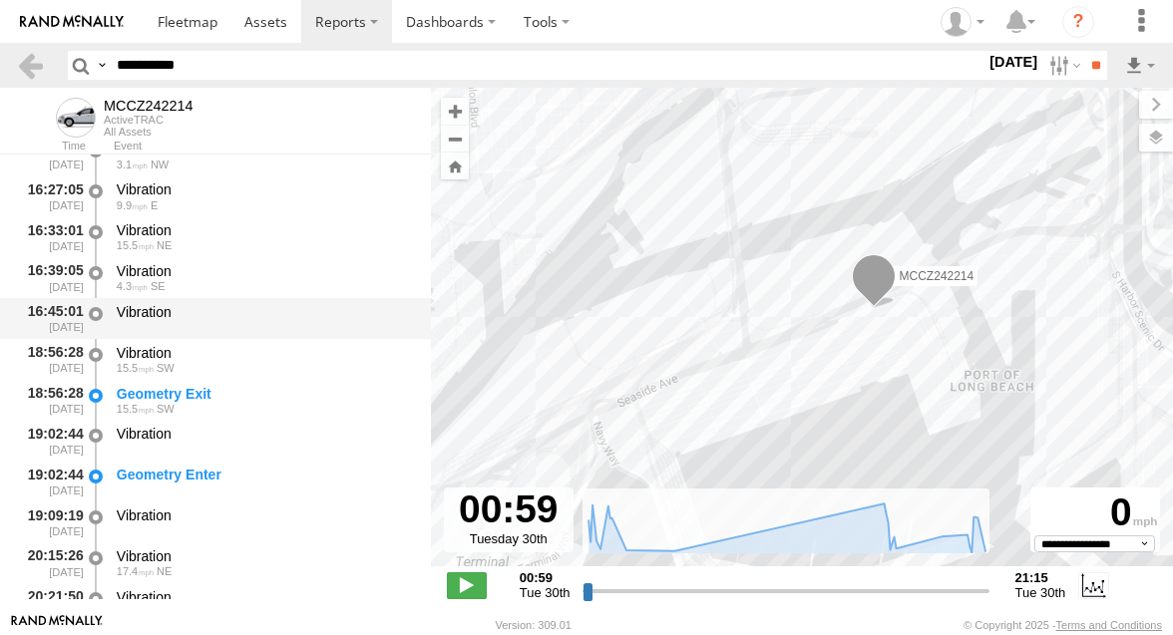
click at [274, 333] on div "Vibration" at bounding box center [264, 318] width 301 height 37
click at [274, 332] on div "Vibration" at bounding box center [264, 318] width 301 height 37
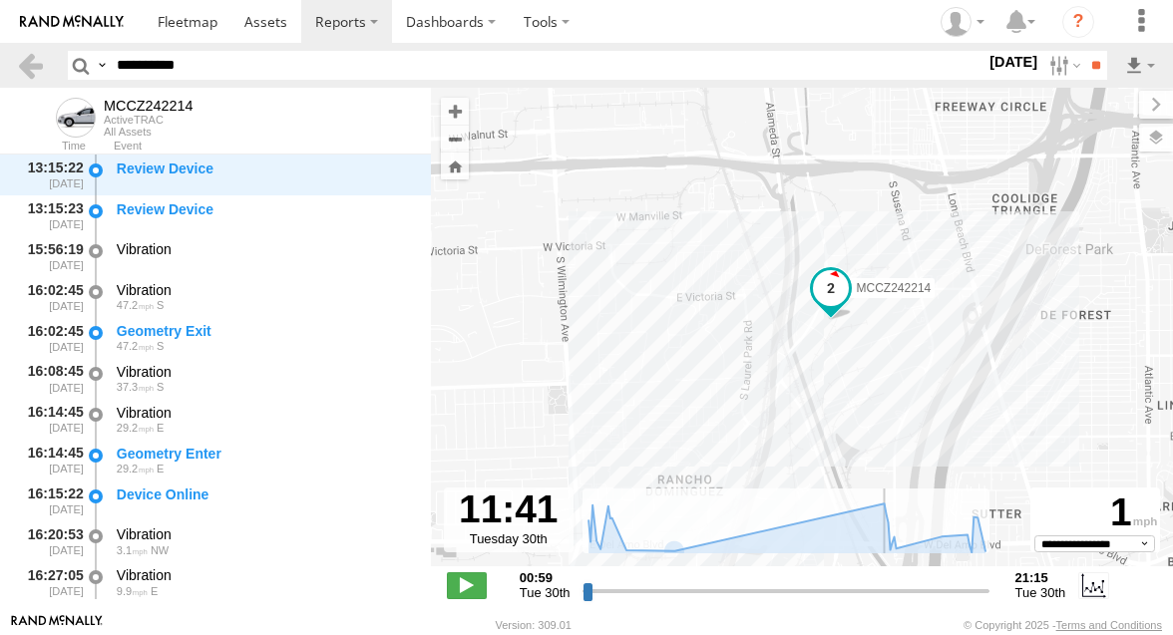
scroll to position [978, 0]
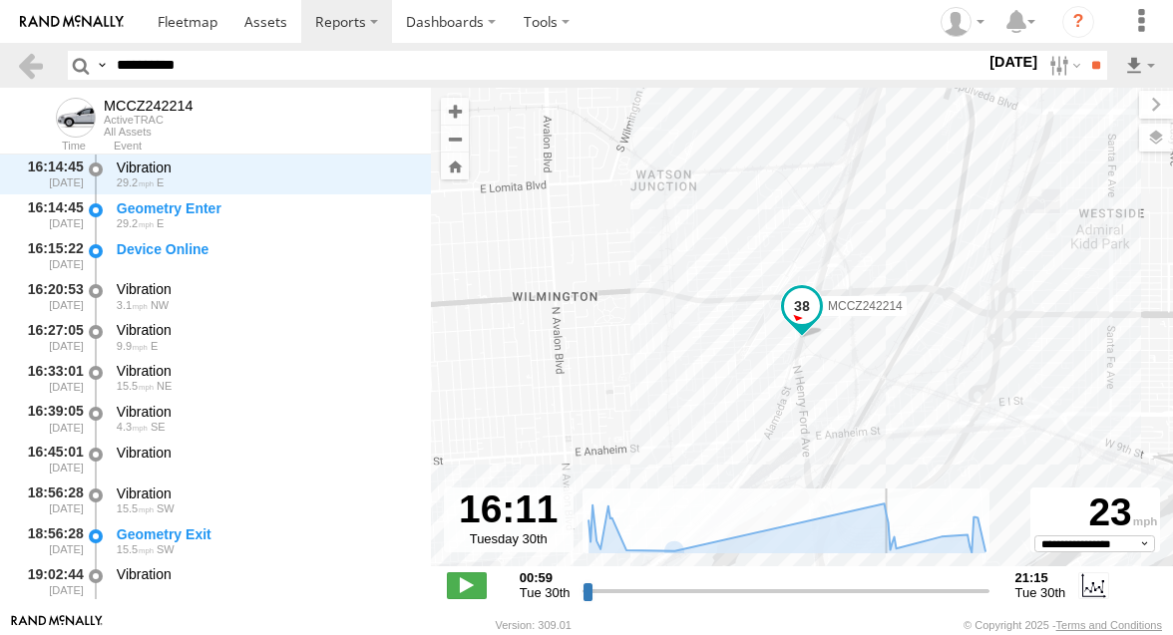
drag, startPoint x: 584, startPoint y: 590, endPoint x: 883, endPoint y: 567, distance: 300.0
click at [883, 581] on input "range" at bounding box center [785, 590] width 406 height 19
drag, startPoint x: 883, startPoint y: 567, endPoint x: 888, endPoint y: 585, distance: 18.6
click at [888, 585] on div "**********" at bounding box center [802, 587] width 742 height 42
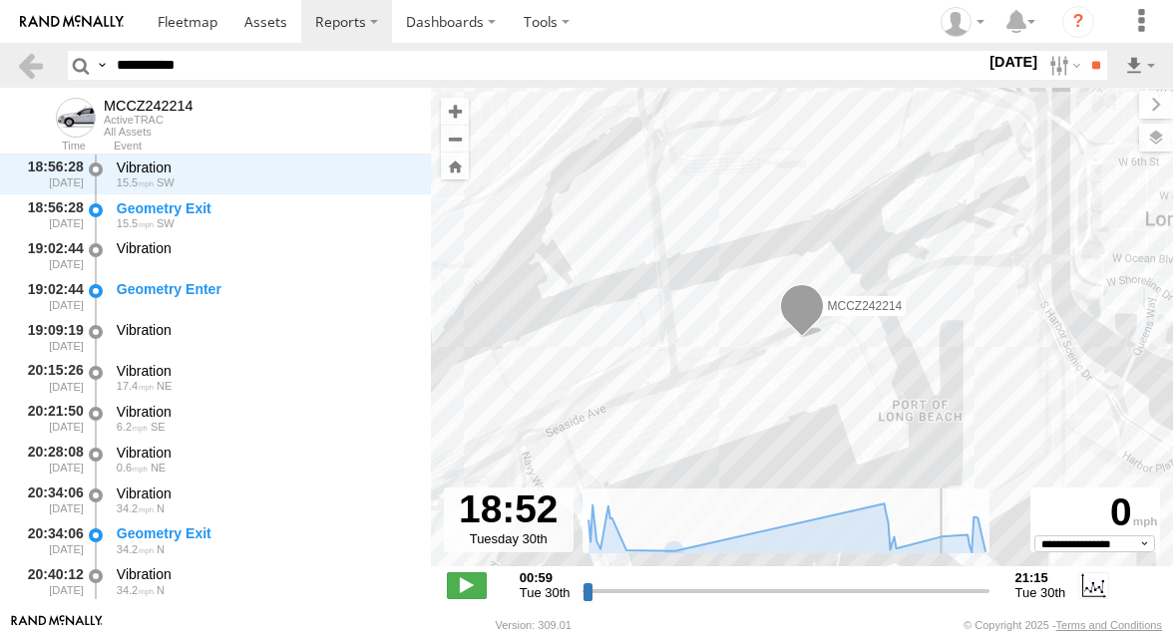
scroll to position [1549, 0]
drag, startPoint x: 887, startPoint y: 585, endPoint x: 937, endPoint y: 582, distance: 49.9
click at [937, 582] on input "range" at bounding box center [785, 590] width 406 height 19
click at [936, 587] on input "range" at bounding box center [785, 590] width 406 height 19
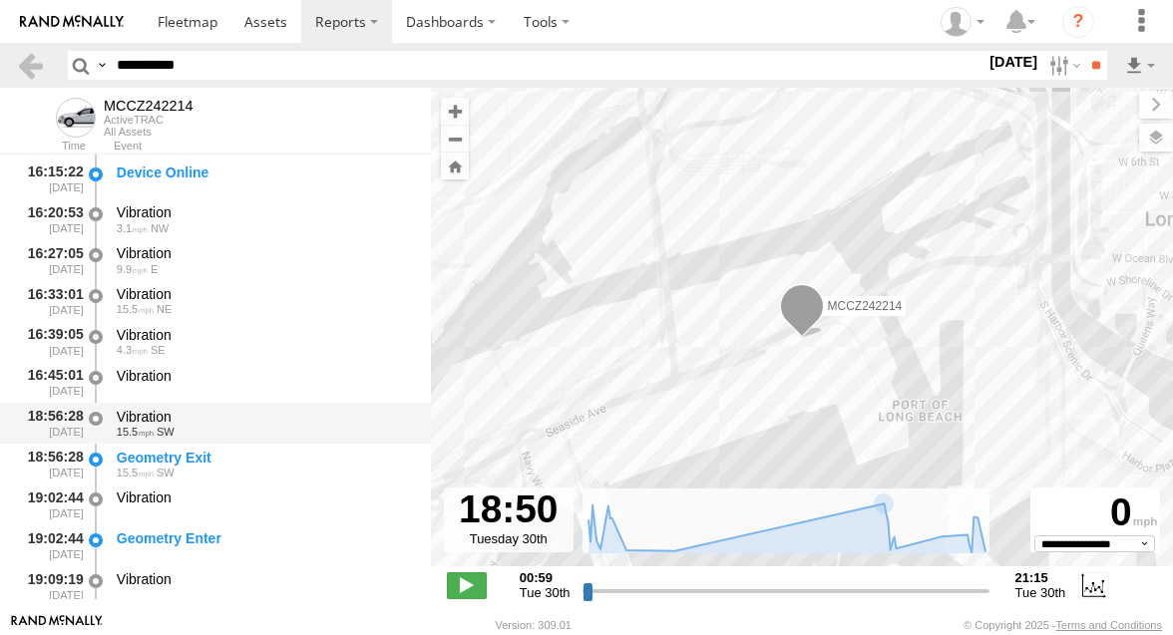
scroll to position [1295, 0]
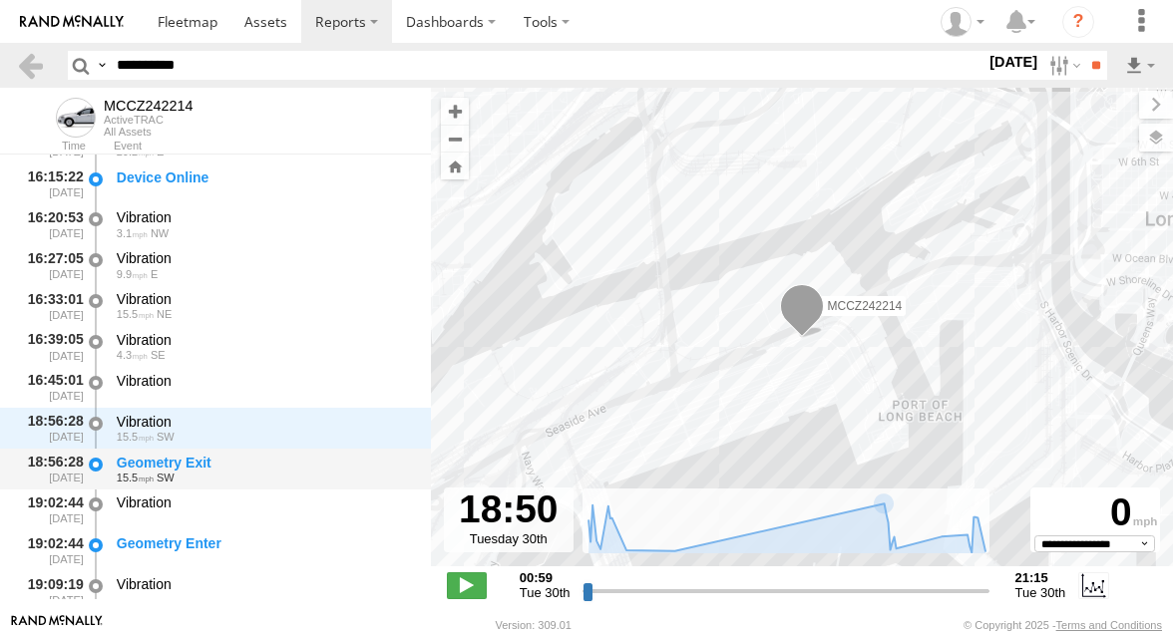
click at [273, 458] on div "Geometry Exit" at bounding box center [264, 463] width 295 height 18
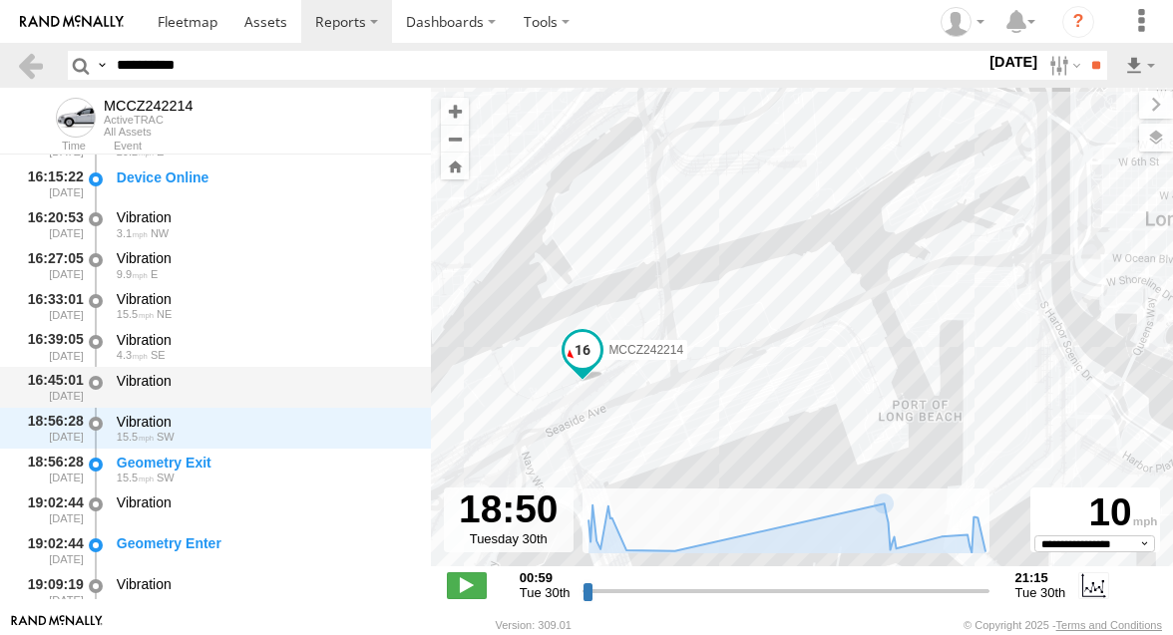
click at [232, 383] on div "Vibration" at bounding box center [264, 381] width 295 height 18
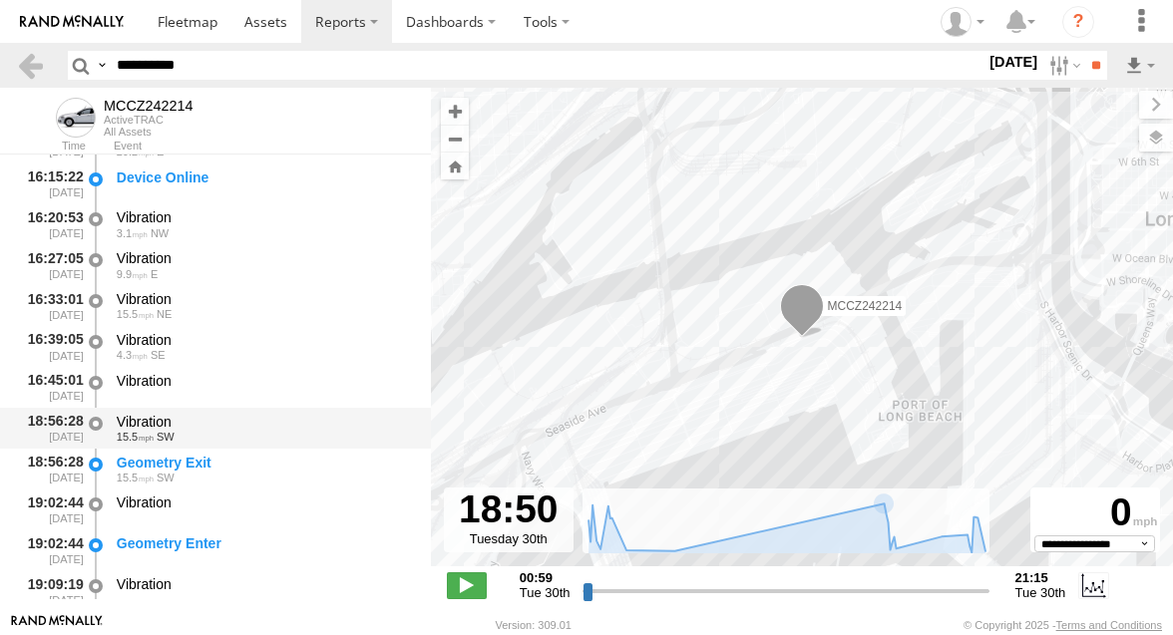
click at [210, 441] on div "15.5 SW" at bounding box center [264, 437] width 295 height 12
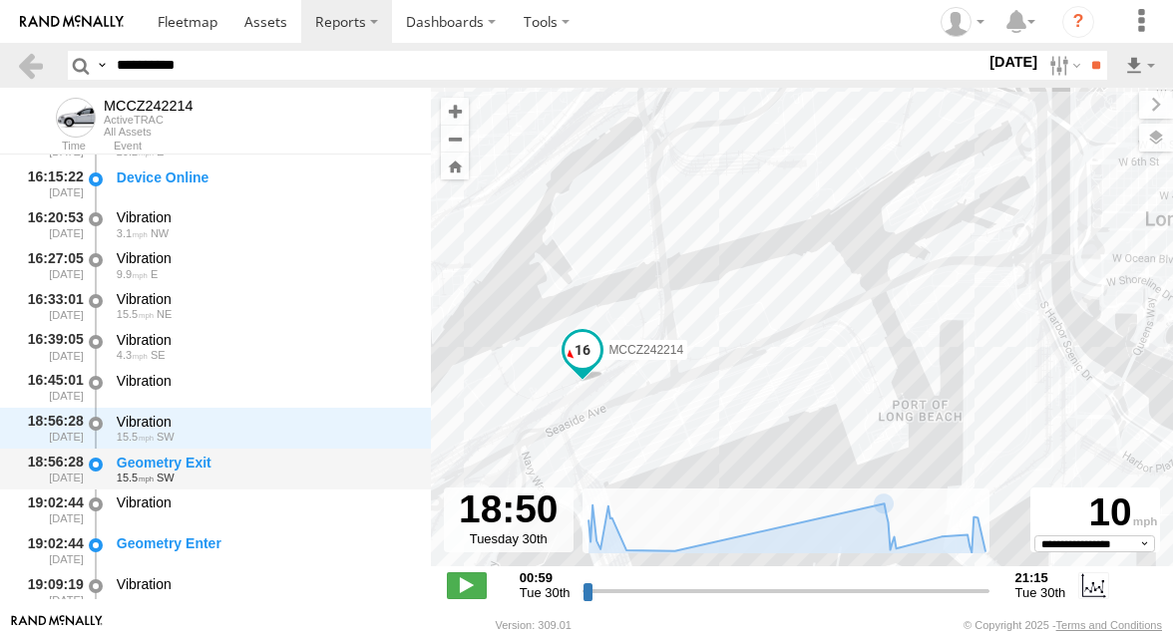
click at [210, 462] on div "Geometry Exit" at bounding box center [264, 463] width 295 height 18
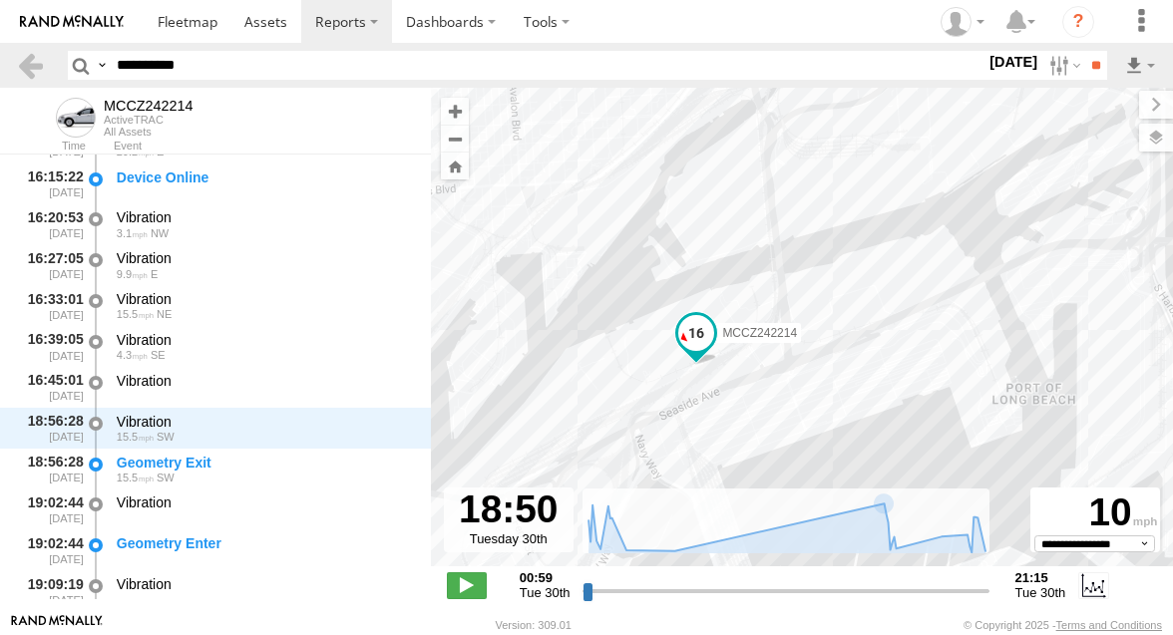
drag, startPoint x: 482, startPoint y: 429, endPoint x: 626, endPoint y: 404, distance: 146.7
click at [626, 404] on div "MCCZ242214" at bounding box center [802, 338] width 742 height 500
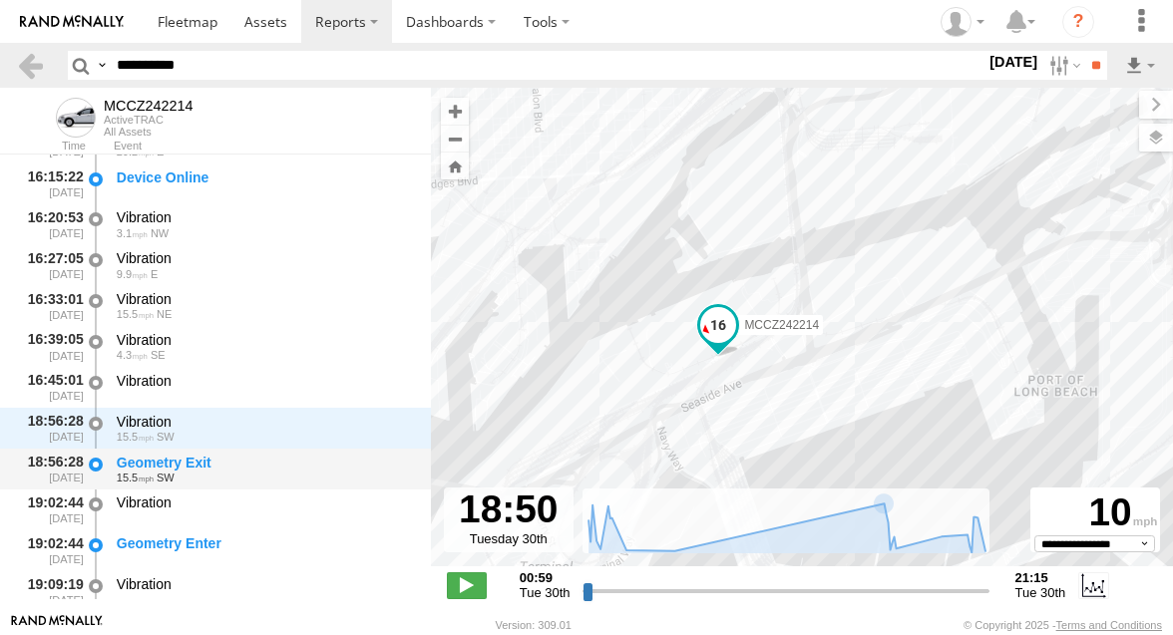
click at [242, 459] on div "Geometry Exit" at bounding box center [264, 463] width 295 height 18
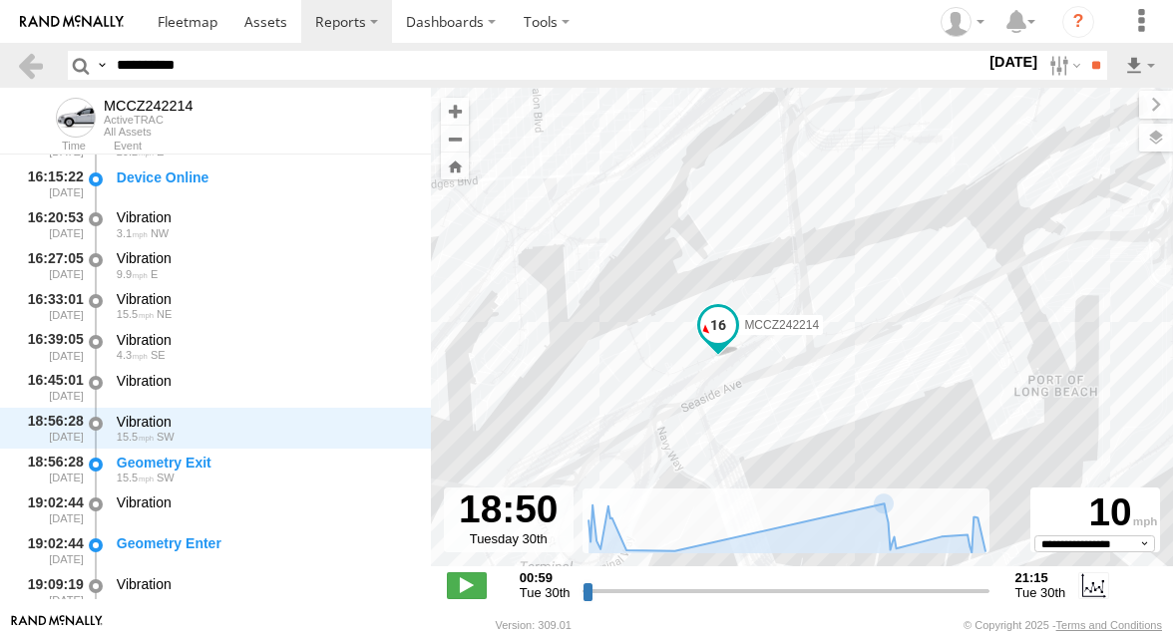
click at [626, 368] on div "MCCZ242214" at bounding box center [802, 338] width 742 height 500
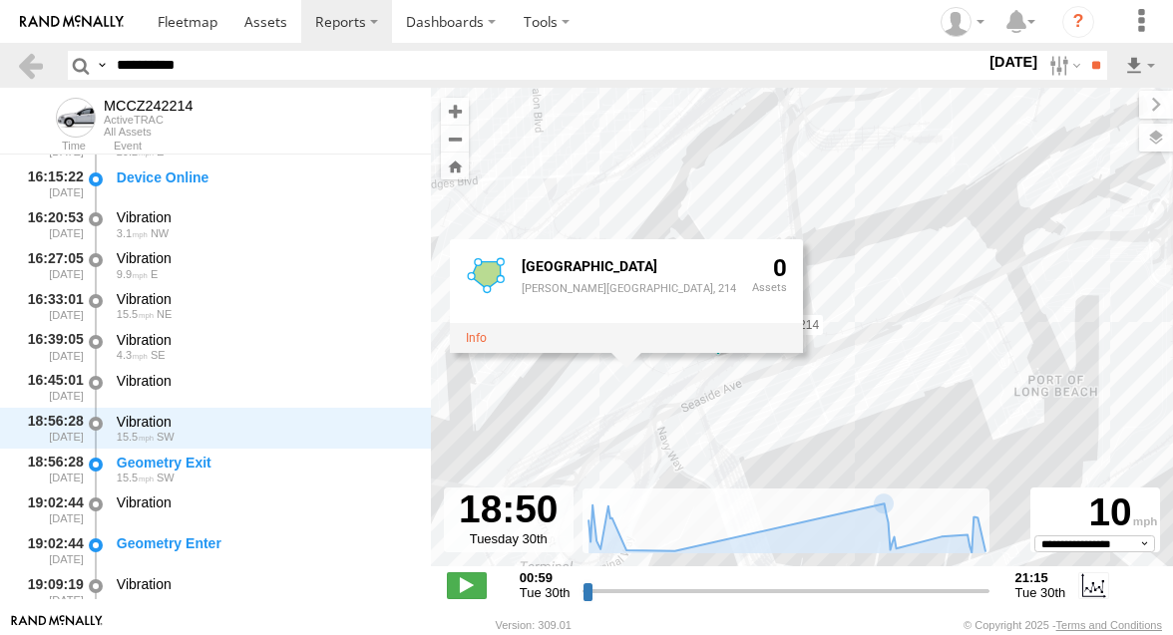
click at [558, 403] on div "MCCZ242214 Yusen Terminal YTI, Yusen, Yusen Terminal, 214 0" at bounding box center [802, 338] width 742 height 500
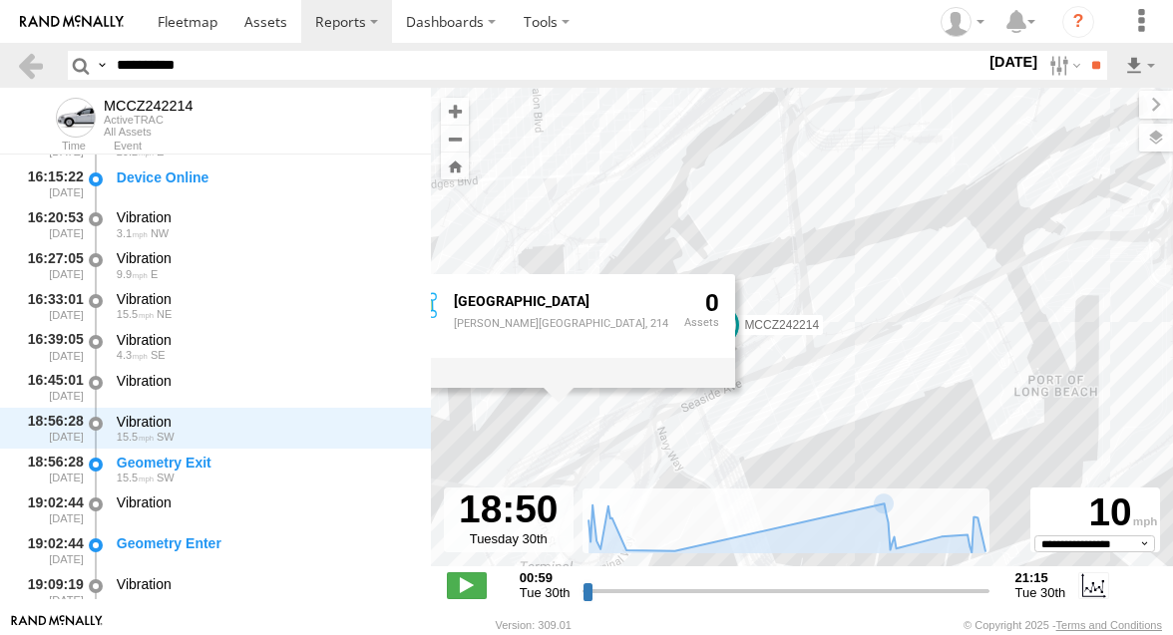
click at [504, 454] on div "MCCZ242214 Yusen Terminal YTI, Yusen, Yusen Terminal, 214 0" at bounding box center [802, 338] width 742 height 500
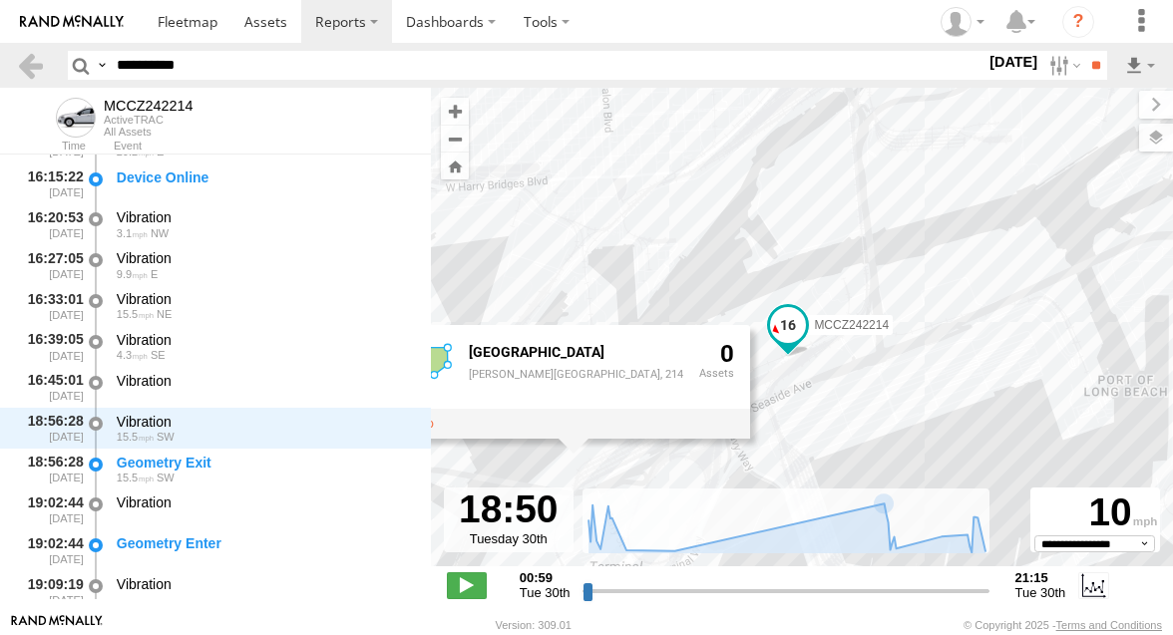
drag, startPoint x: 610, startPoint y: 486, endPoint x: 716, endPoint y: 487, distance: 105.7
click at [716, 487] on div "MCCZ242214 Yusen Terminal YTI, Yusen, Yusen Terminal, 214 0" at bounding box center [802, 338] width 742 height 500
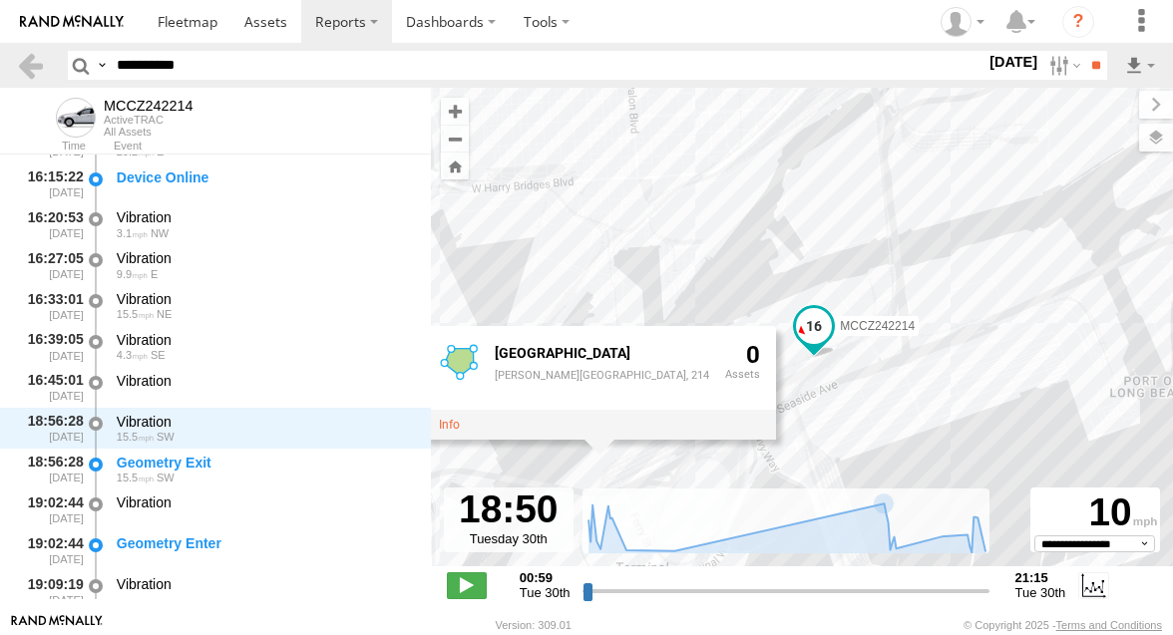
click at [958, 425] on div "MCCZ242214 Yusen Terminal YTI, Yusen, Yusen Terminal, 214 0" at bounding box center [802, 338] width 742 height 500
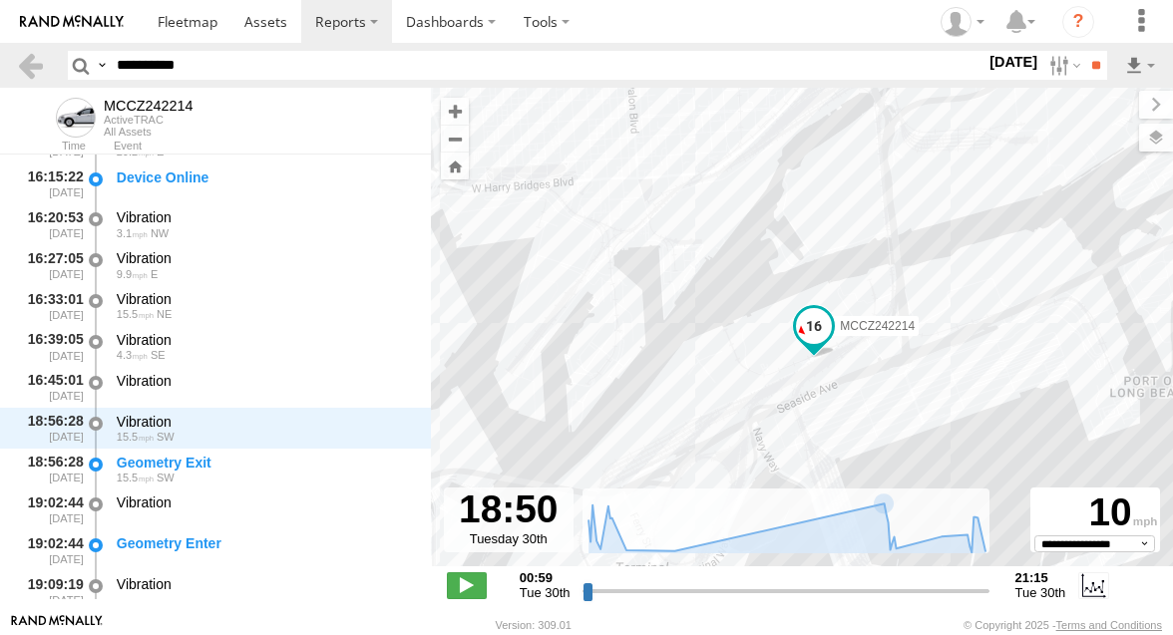
click at [649, 434] on div "MCCZ242214" at bounding box center [802, 338] width 742 height 500
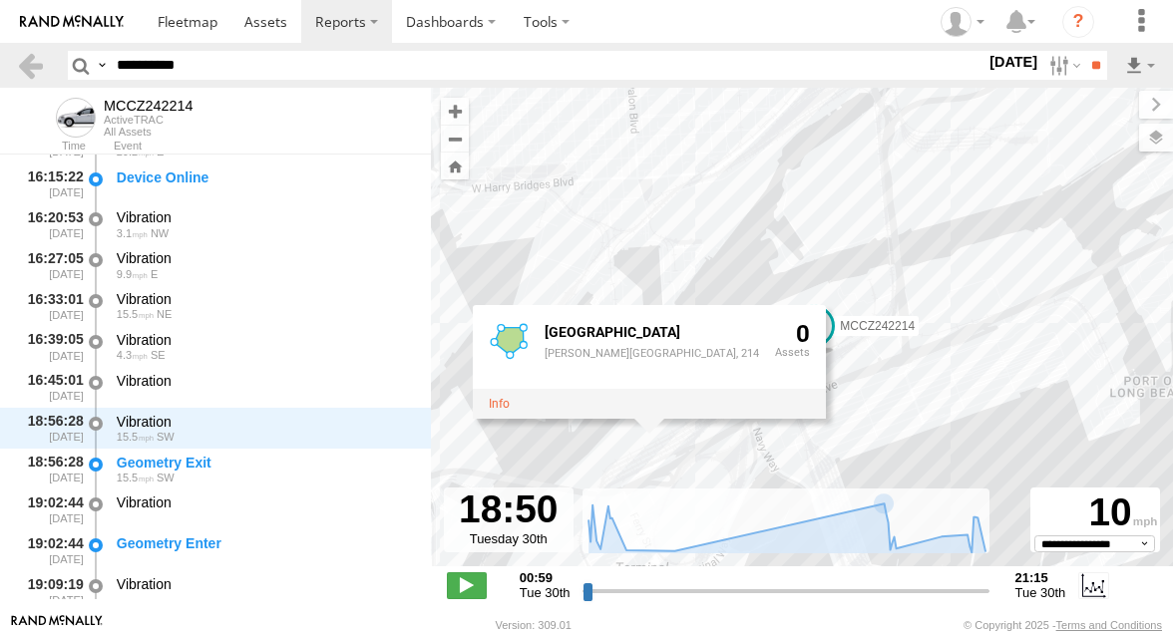
click at [605, 452] on div "MCCZ242214 Yusen Terminal YTI, Yusen, Yusen Terminal, 214 0" at bounding box center [802, 338] width 742 height 500
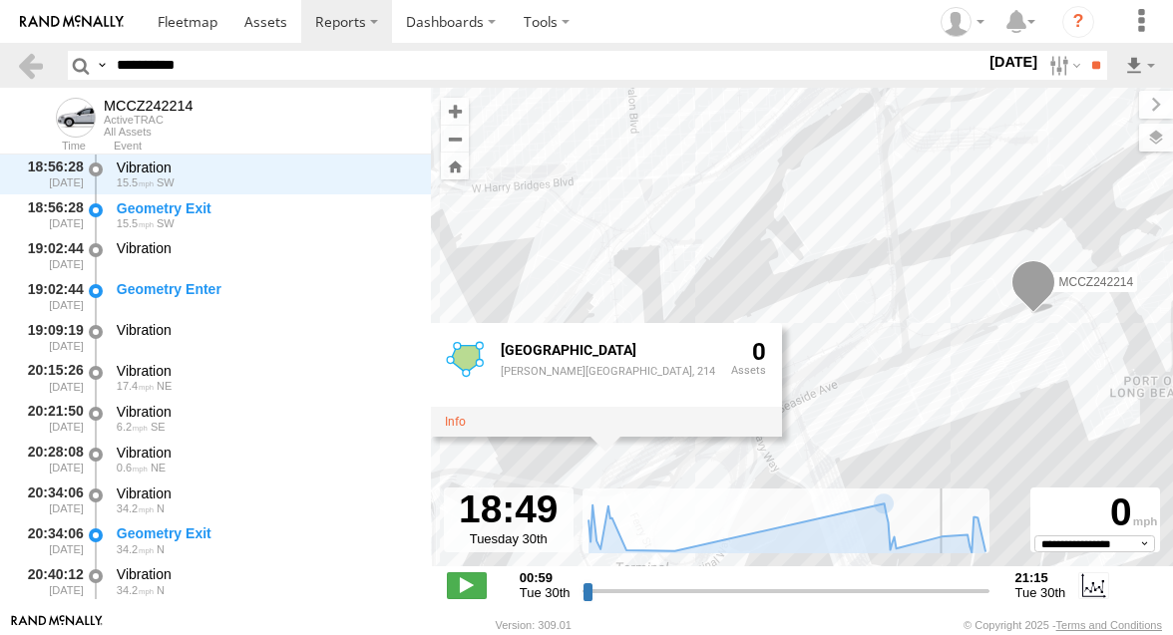
scroll to position [1549, 0]
click at [935, 586] on input "range" at bounding box center [785, 590] width 406 height 19
click at [937, 585] on input "range" at bounding box center [785, 590] width 406 height 19
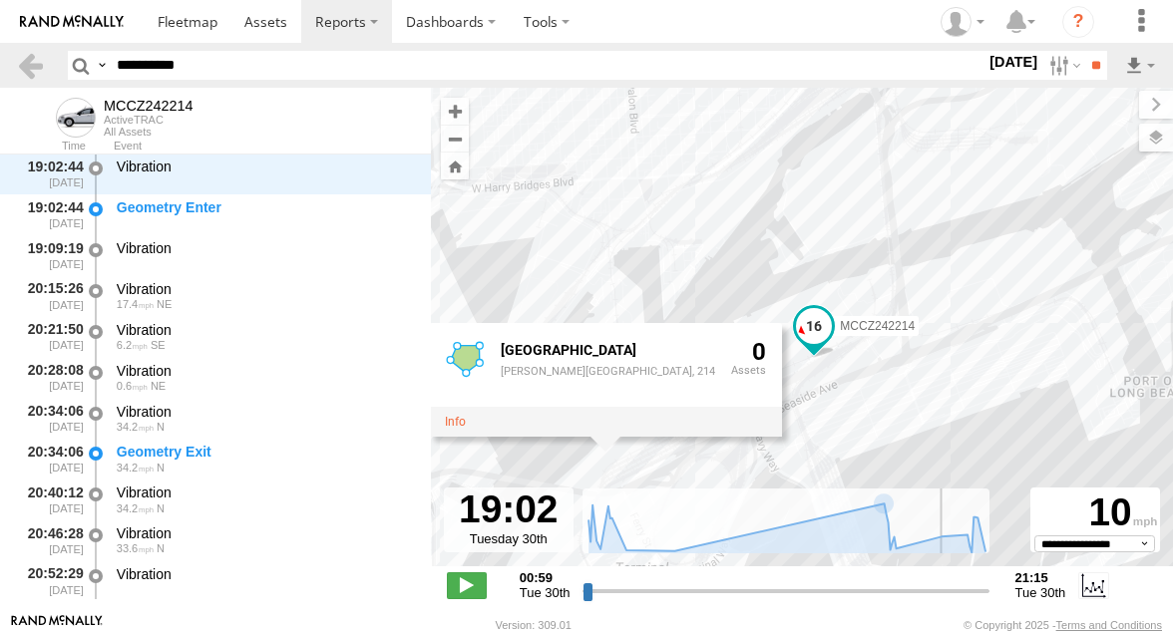
click at [940, 585] on input "range" at bounding box center [785, 590] width 406 height 19
click at [939, 584] on input "range" at bounding box center [785, 590] width 406 height 19
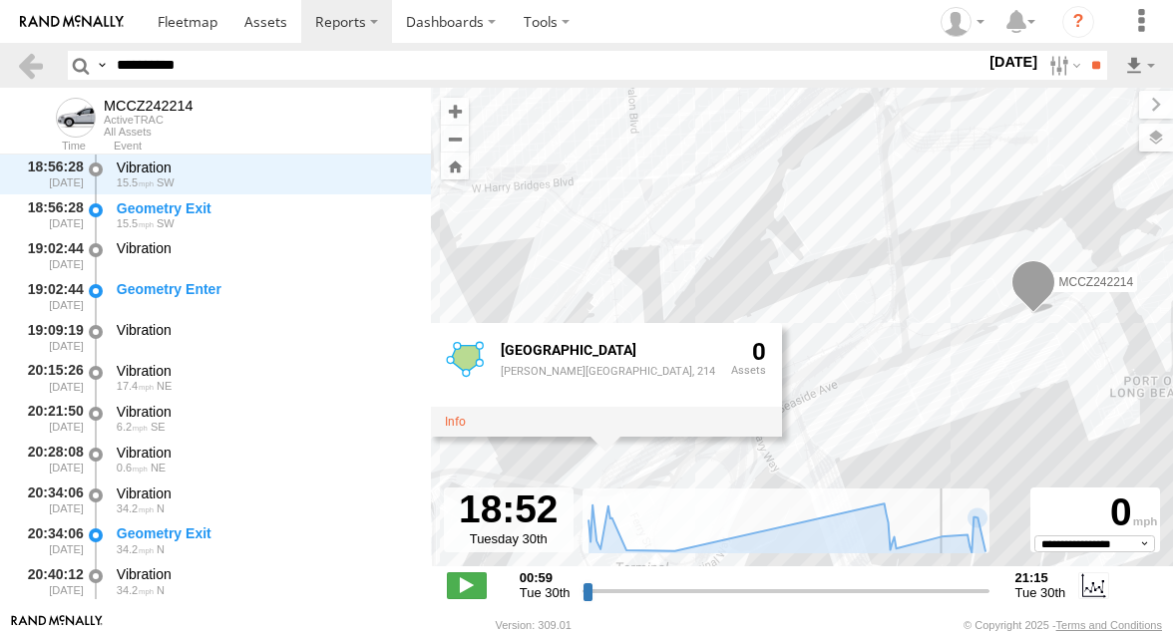
scroll to position [1549, 0]
type input "**********"
click at [935, 591] on input "range" at bounding box center [785, 590] width 406 height 19
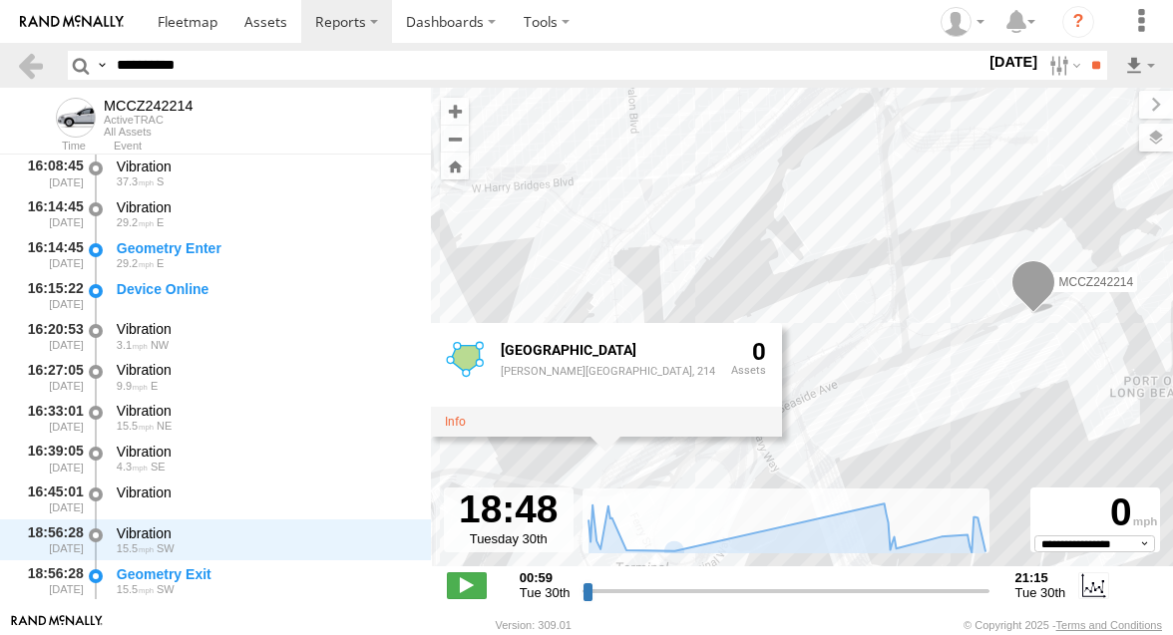
scroll to position [1185, 0]
click at [322, 245] on div "Geometry Enter" at bounding box center [264, 247] width 295 height 18
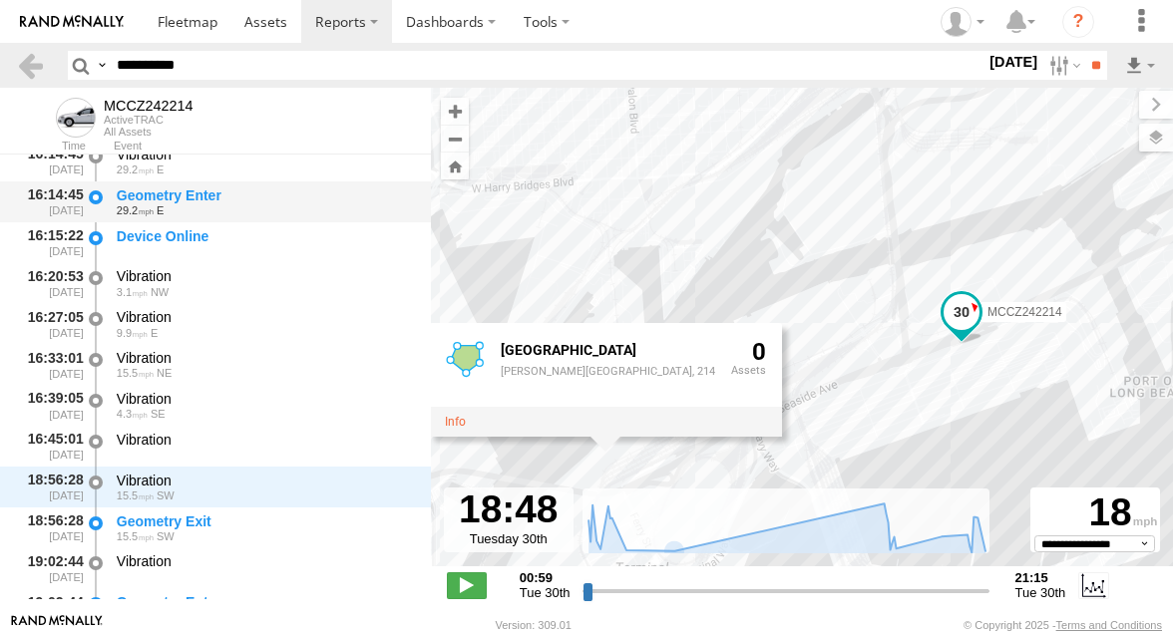
scroll to position [1239, 0]
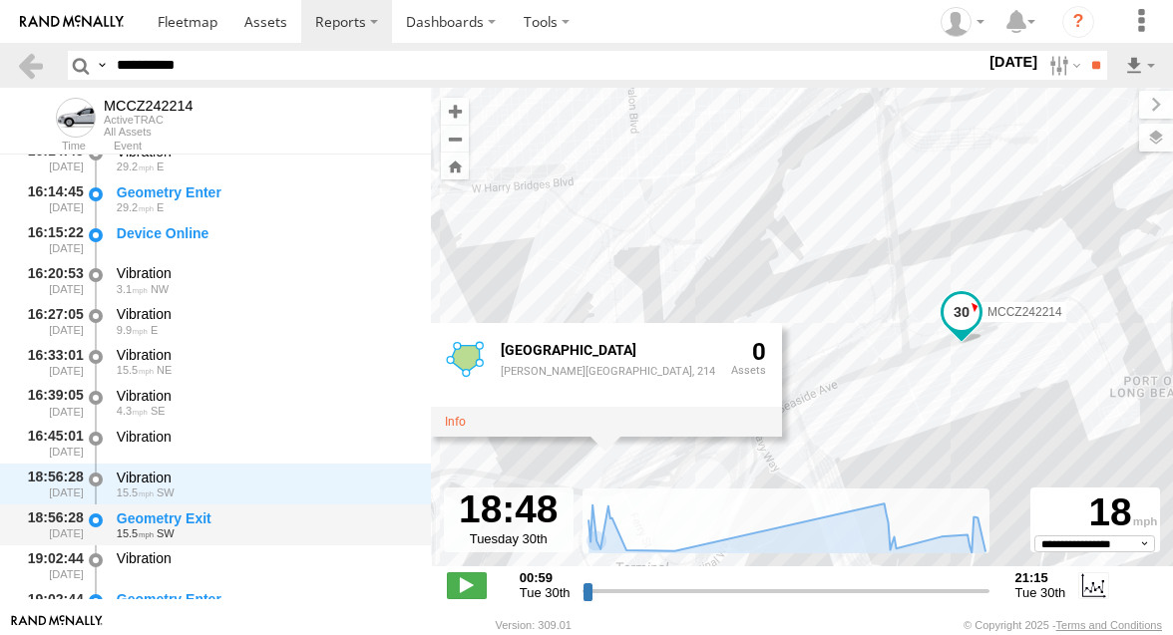
click at [244, 513] on div "Geometry Exit" at bounding box center [264, 519] width 295 height 18
